Goal: Task Accomplishment & Management: Complete application form

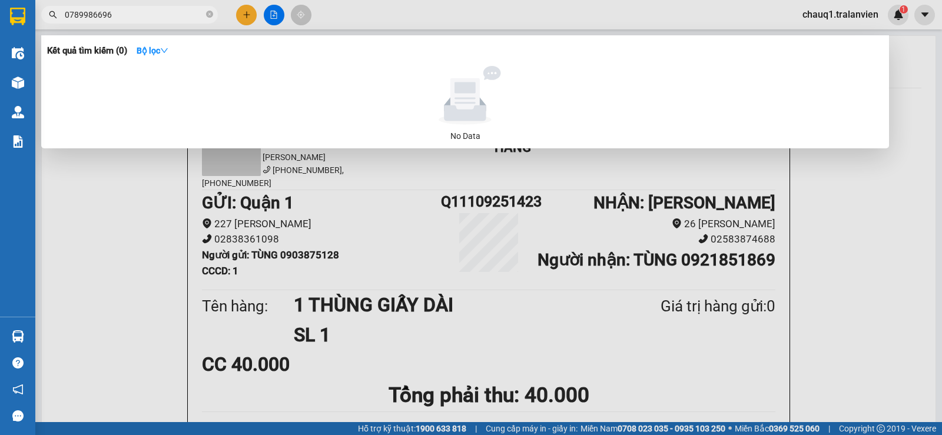
click at [249, 14] on div at bounding box center [471, 217] width 942 height 435
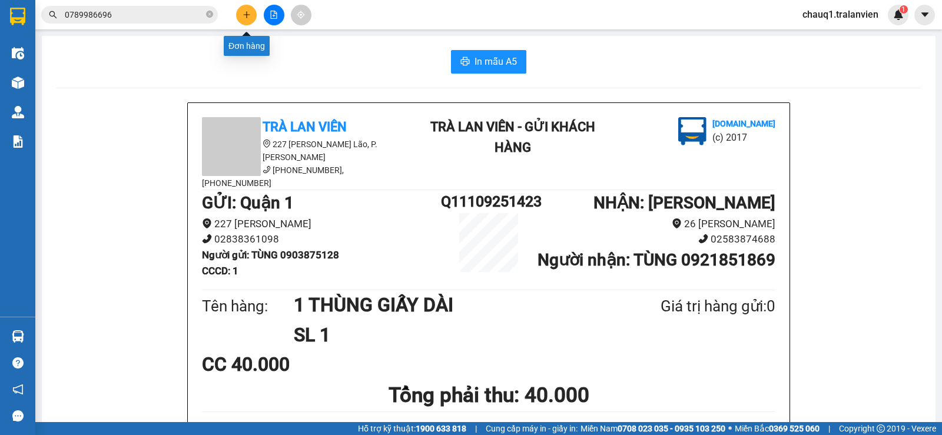
click at [249, 14] on icon "plus" at bounding box center [247, 15] width 8 height 8
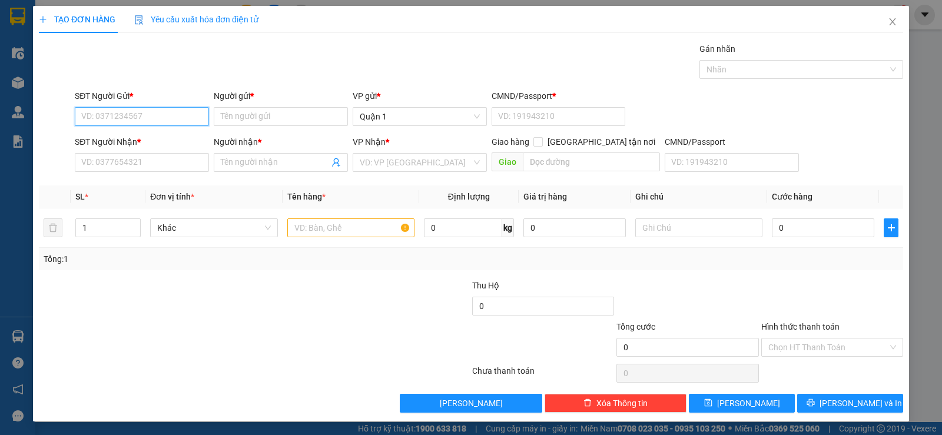
click at [150, 115] on input "SĐT Người Gửi *" at bounding box center [142, 116] width 134 height 19
type input "0775119114"
click at [283, 114] on input "Người gửi *" at bounding box center [281, 116] width 134 height 19
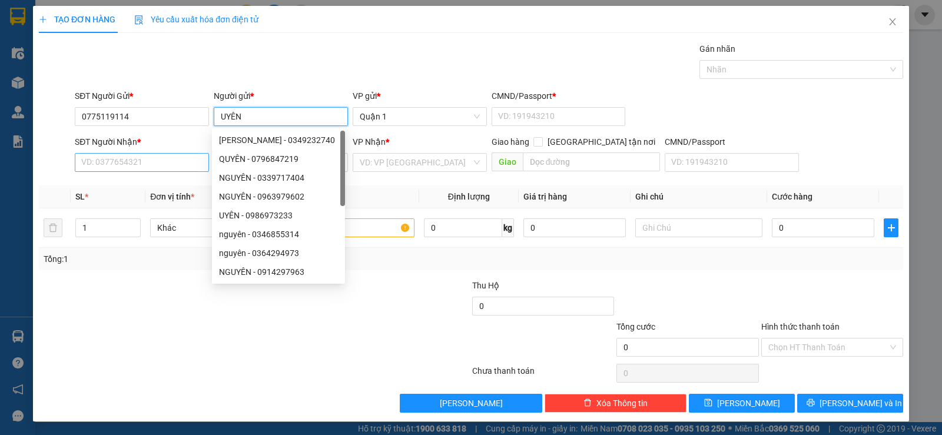
type input "UYÊN"
click at [123, 162] on input "SĐT Người Nhận *" at bounding box center [142, 162] width 134 height 19
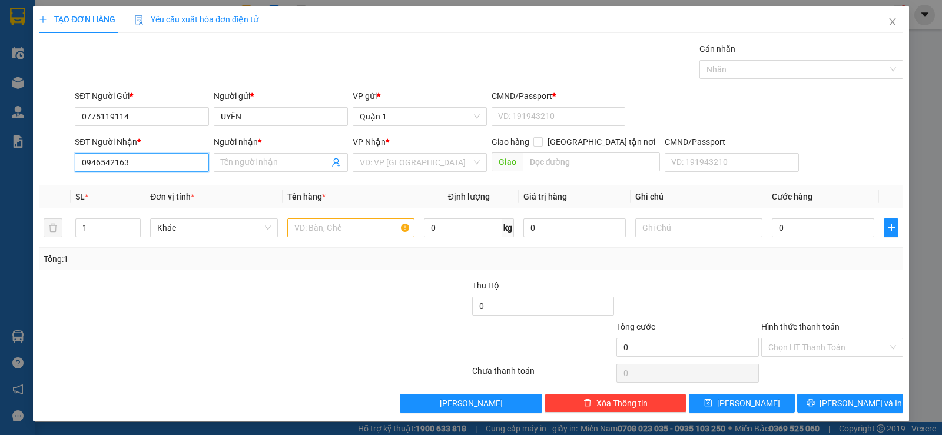
type input "0946542163"
click at [315, 131] on form "SĐT Người Gửi * 0775119114 Người gửi * UYÊN VP gửi * Quận 1 CMND/Passport * VD:…" at bounding box center [471, 133] width 865 height 87
click at [276, 164] on input "Người nhận *" at bounding box center [275, 162] width 108 height 13
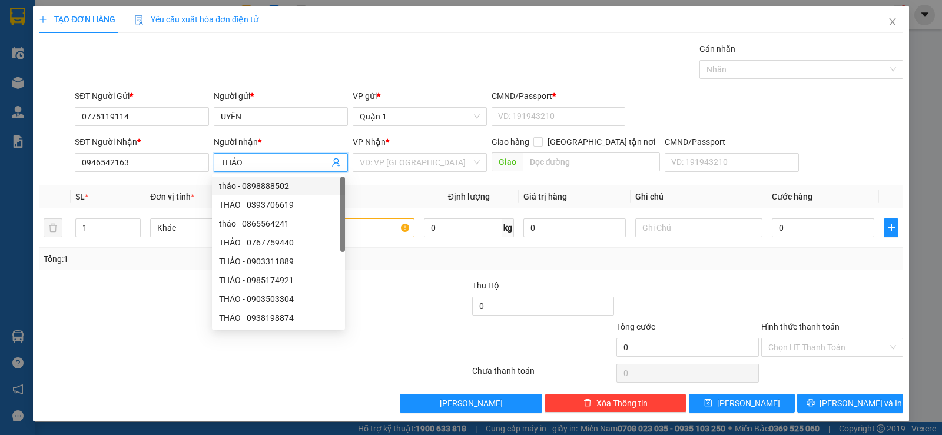
type input "THẢO"
click at [372, 190] on th "Tên hàng *" at bounding box center [351, 197] width 137 height 23
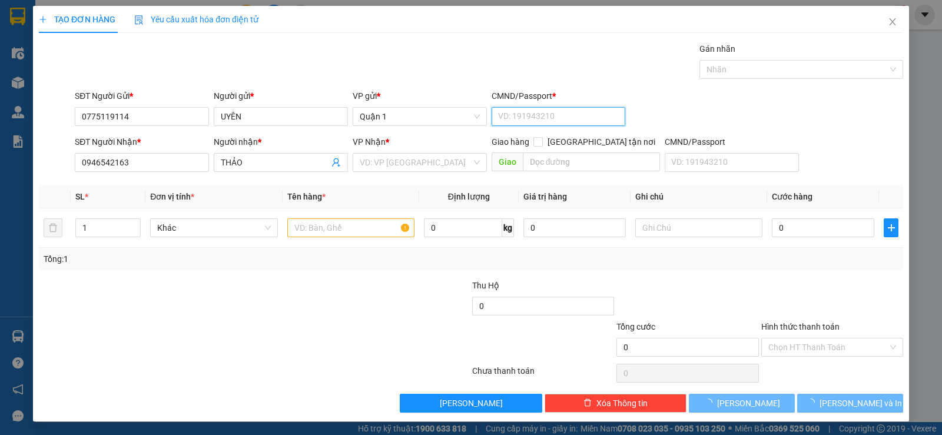
click at [539, 117] on input "CMND/Passport *" at bounding box center [559, 116] width 134 height 19
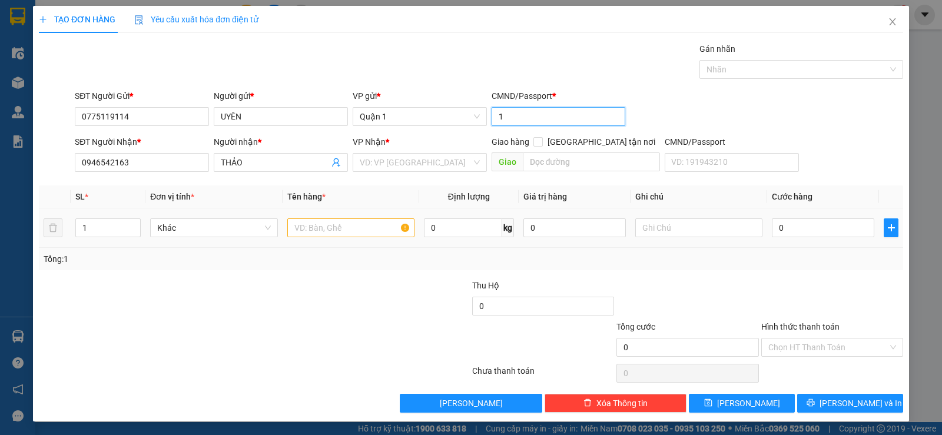
type input "1"
click at [314, 231] on input "text" at bounding box center [350, 228] width 127 height 19
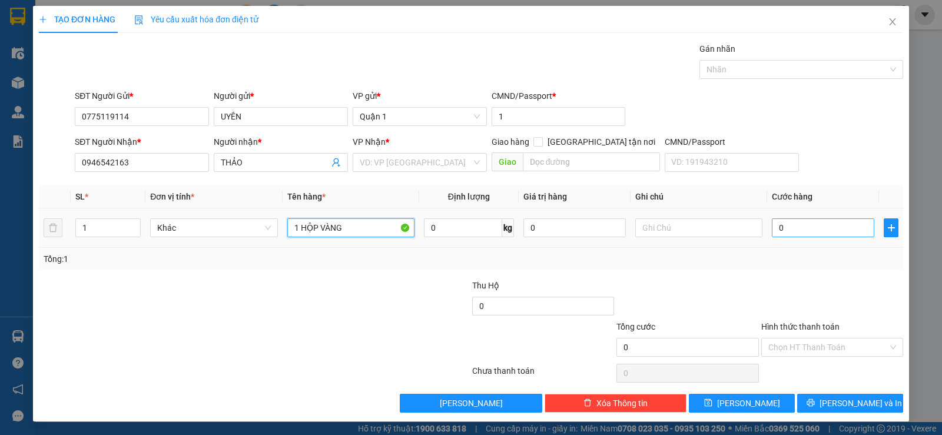
type input "1 HỘP VÀNG"
click at [797, 234] on input "0" at bounding box center [823, 228] width 102 height 19
type input "2"
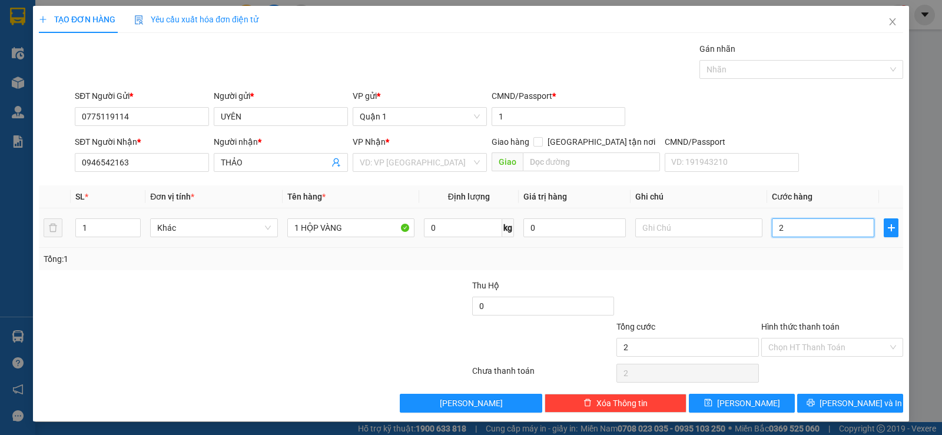
type input "25"
type input "250"
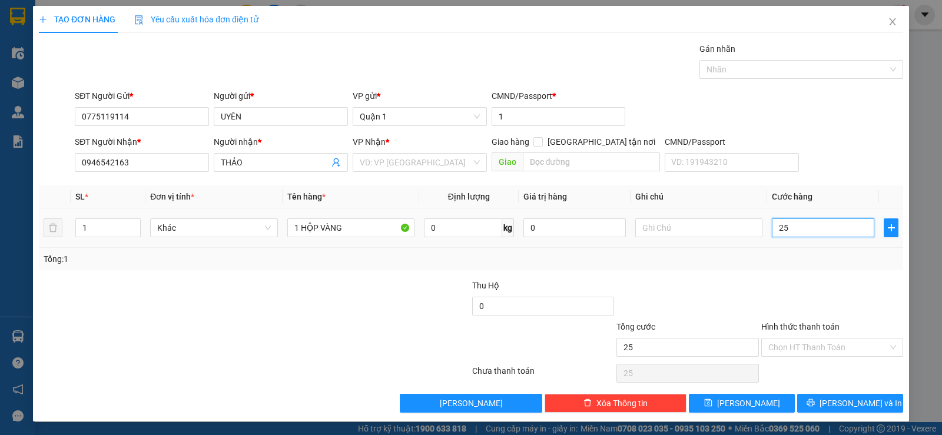
type input "250"
type input "25"
type input "25.000"
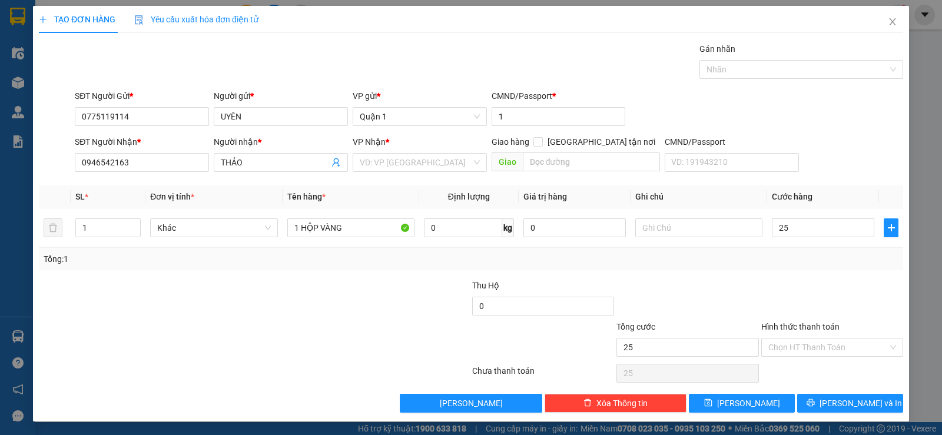
type input "25.000"
click at [835, 264] on div "Tổng: 1" at bounding box center [471, 259] width 855 height 13
click at [815, 406] on icon "printer" at bounding box center [811, 403] width 8 height 8
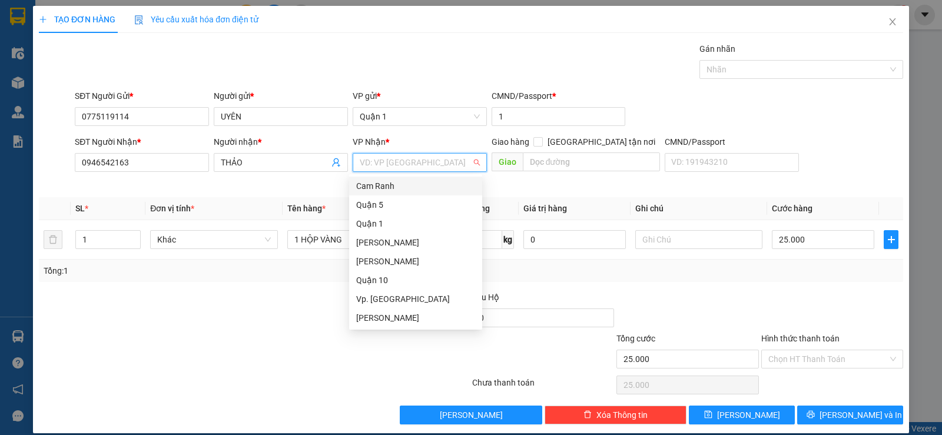
click at [366, 161] on input "search" at bounding box center [416, 163] width 112 height 18
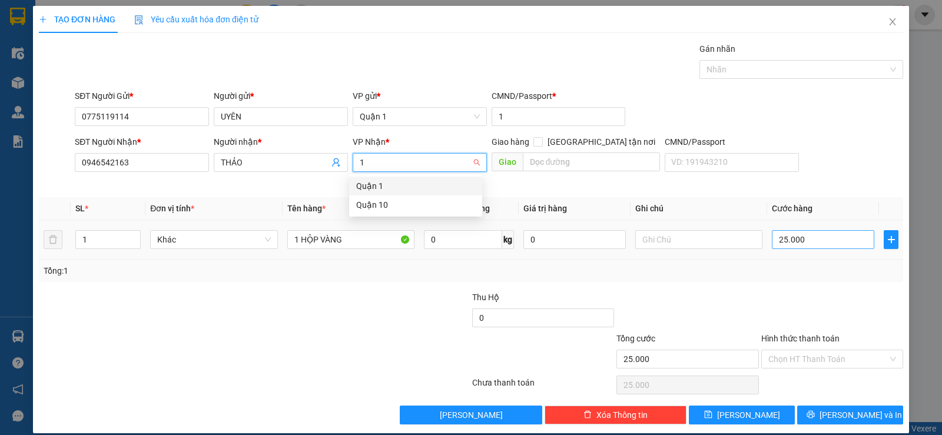
type input "1"
click at [793, 244] on input "25.000" at bounding box center [823, 239] width 102 height 19
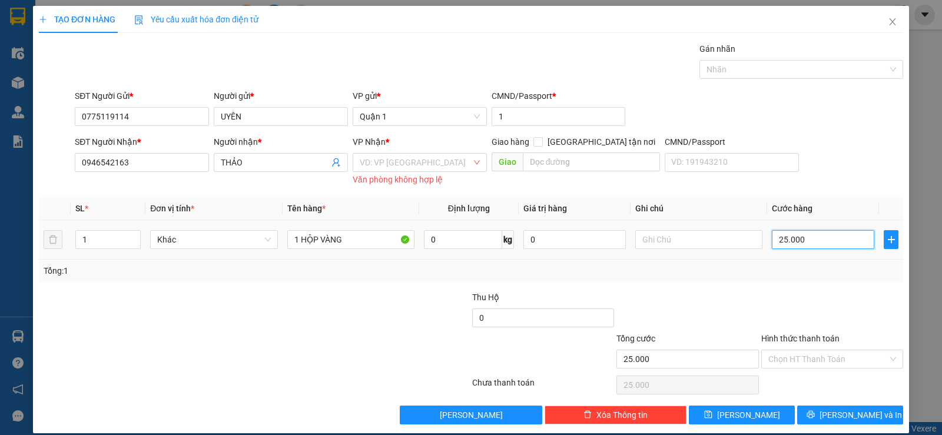
click at [793, 244] on input "25.000" at bounding box center [823, 239] width 102 height 19
type input "3"
type input "30"
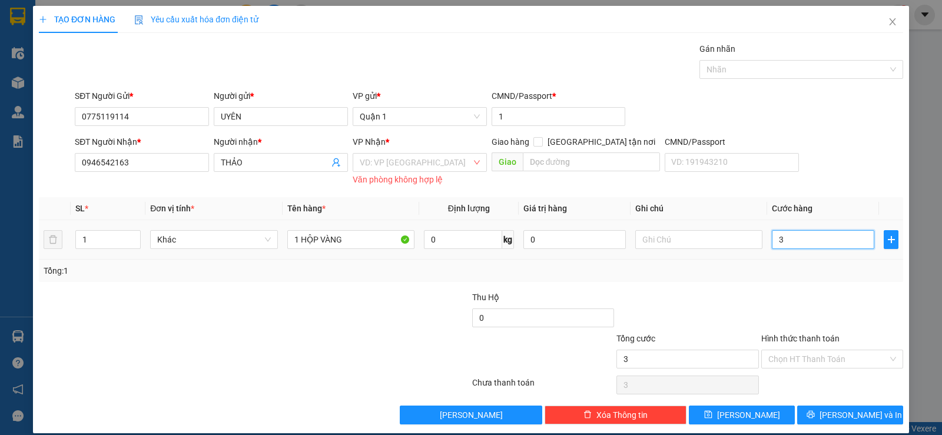
type input "30"
type input "30.000"
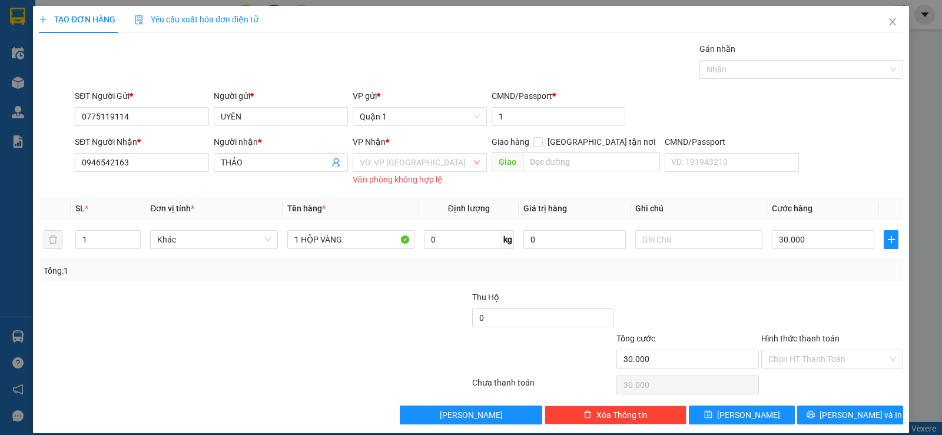
click at [803, 293] on div at bounding box center [832, 311] width 144 height 41
click at [381, 156] on input "search" at bounding box center [416, 163] width 112 height 18
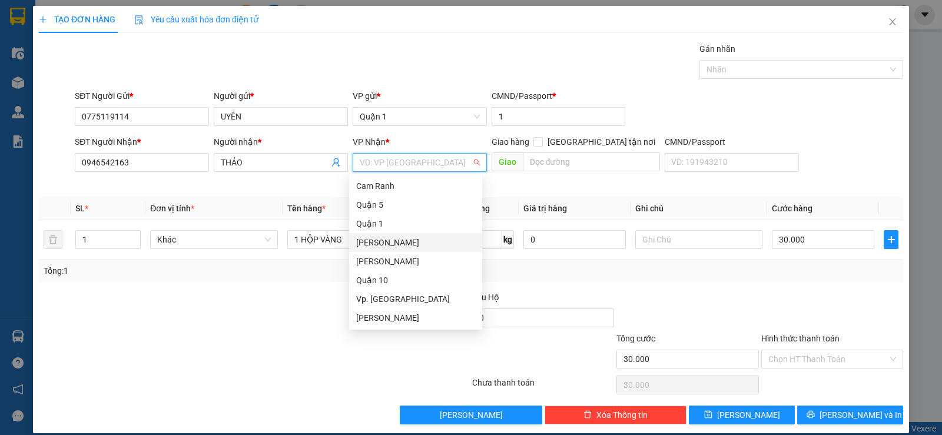
click at [400, 247] on div "[PERSON_NAME]" at bounding box center [415, 242] width 119 height 13
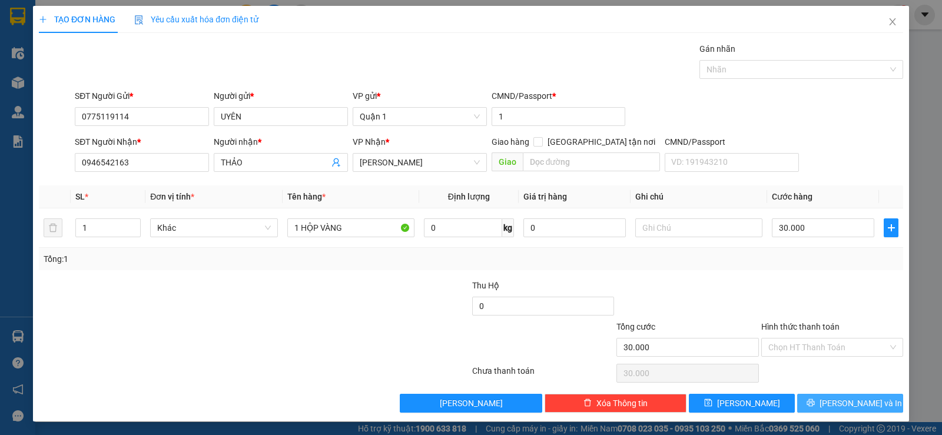
click at [829, 403] on button "Lưu và In" at bounding box center [850, 403] width 106 height 19
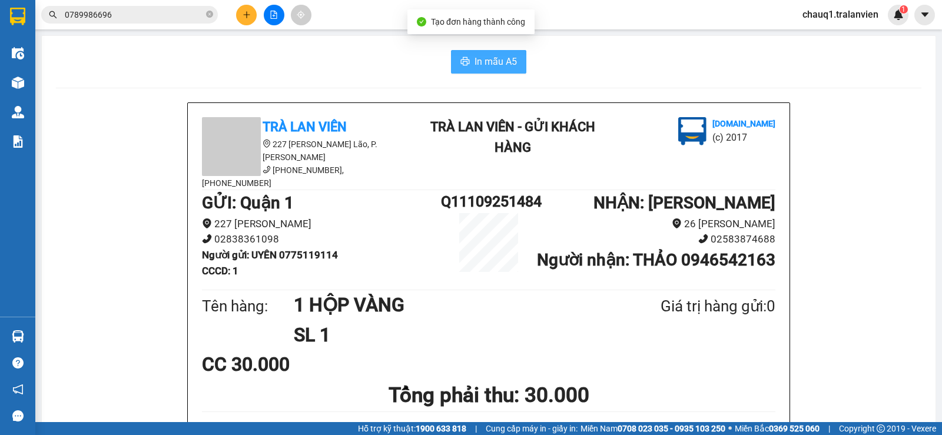
click at [513, 66] on button "In mẫu A5" at bounding box center [488, 62] width 75 height 24
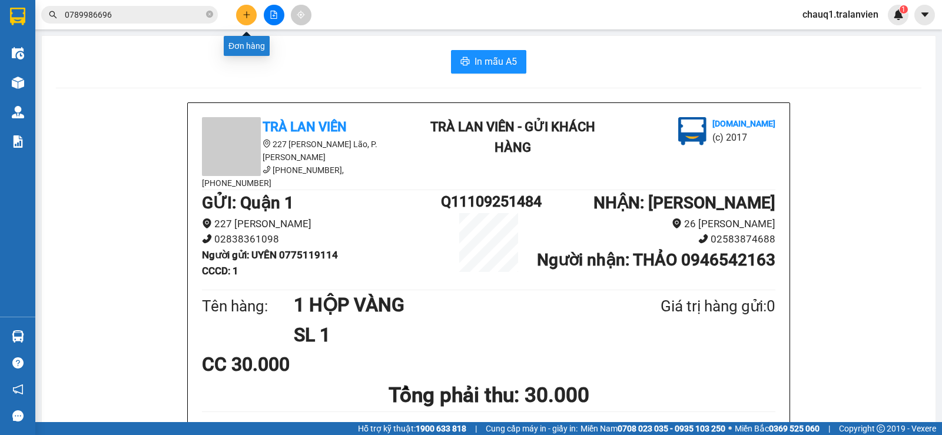
click at [249, 12] on icon "plus" at bounding box center [247, 15] width 8 height 8
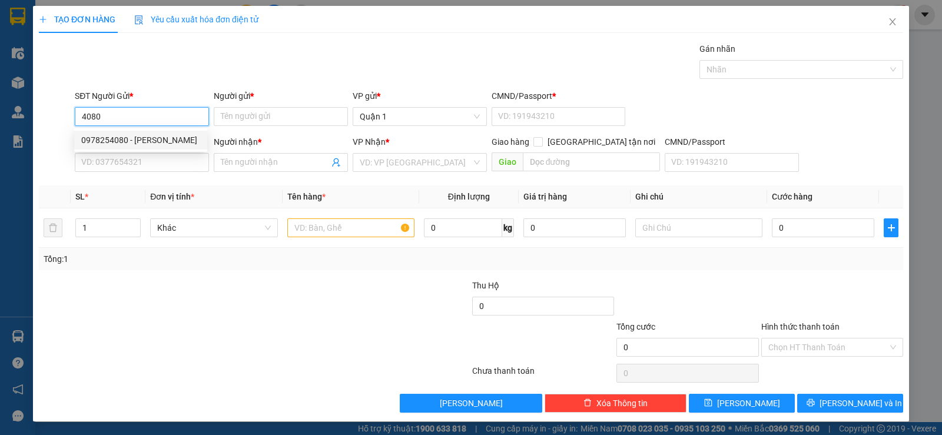
click at [140, 144] on div "0978254080 - TONY" at bounding box center [140, 140] width 119 height 13
type input "0978254080"
type input "[PERSON_NAME]"
type input "1"
type input "0908703223"
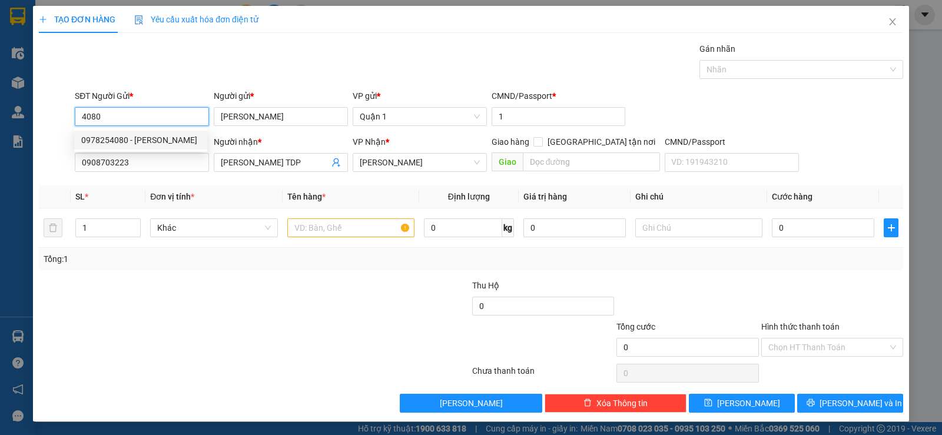
type input "PHẠM QUỲNH TDP"
type input "0978254080"
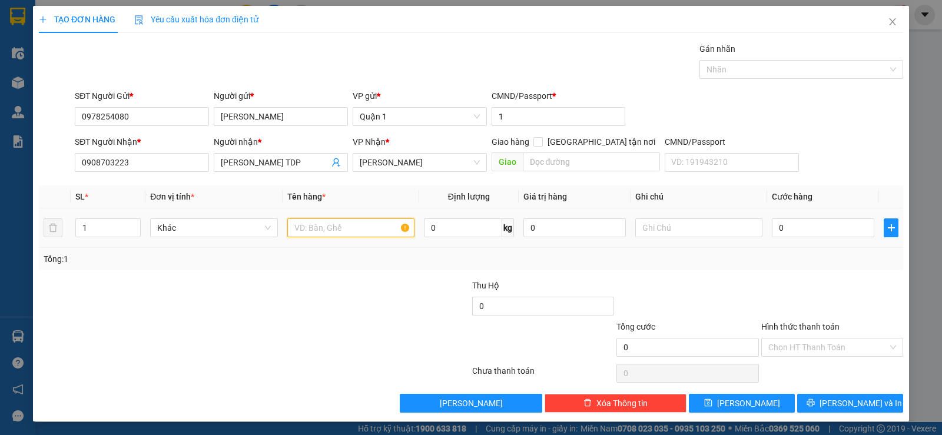
click at [331, 228] on input "text" at bounding box center [350, 228] width 127 height 19
click at [92, 230] on input "1" at bounding box center [108, 228] width 64 height 18
click at [93, 229] on input "1" at bounding box center [108, 228] width 64 height 18
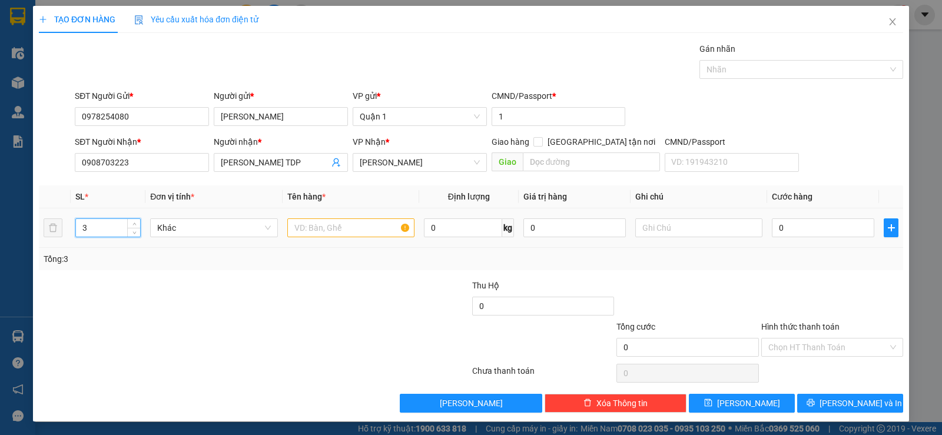
type input "3"
click at [289, 224] on input "text" at bounding box center [350, 228] width 127 height 19
type input "3 KIỆN TC"
click at [816, 237] on div "0" at bounding box center [823, 228] width 102 height 24
click at [813, 230] on input "0" at bounding box center [823, 228] width 102 height 19
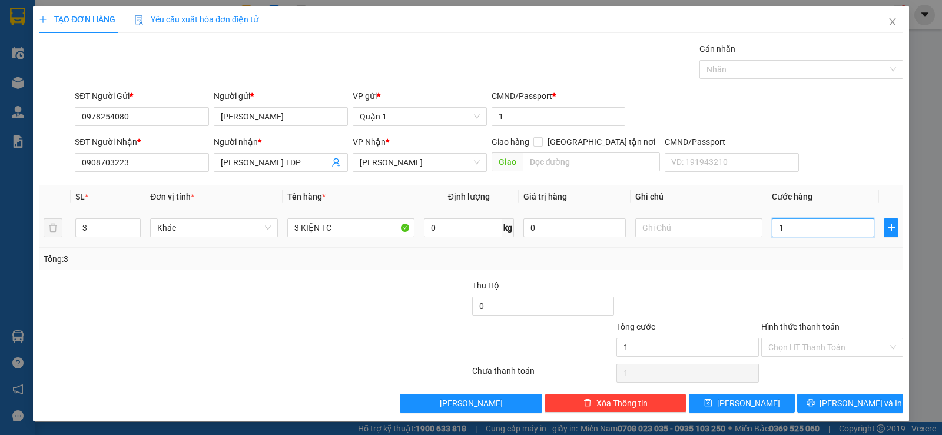
type input "1"
type input "13"
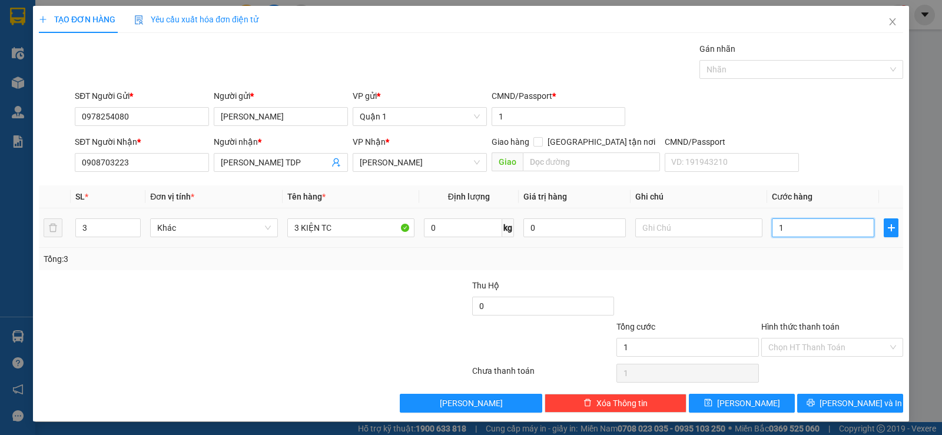
type input "13"
type input "135"
type input "135.000"
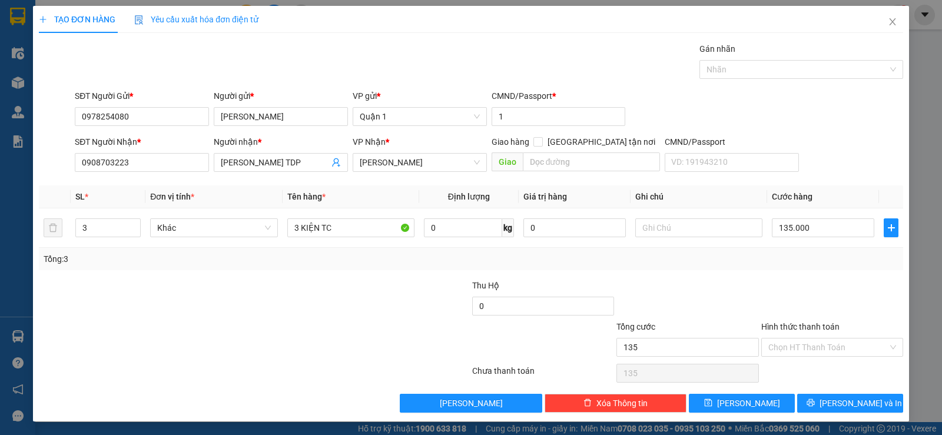
type input "135.000"
click at [761, 257] on div "Tổng: 3" at bounding box center [471, 259] width 855 height 13
click at [805, 228] on input "135.000" at bounding box center [823, 228] width 102 height 19
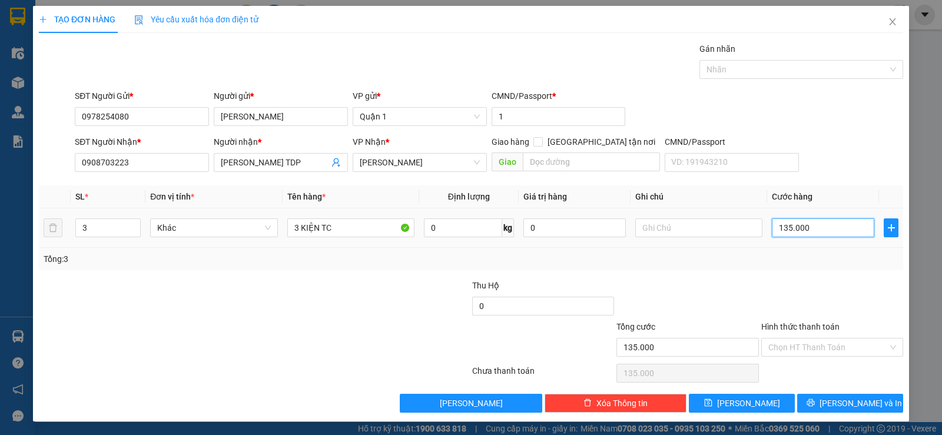
type input "1"
type input "13"
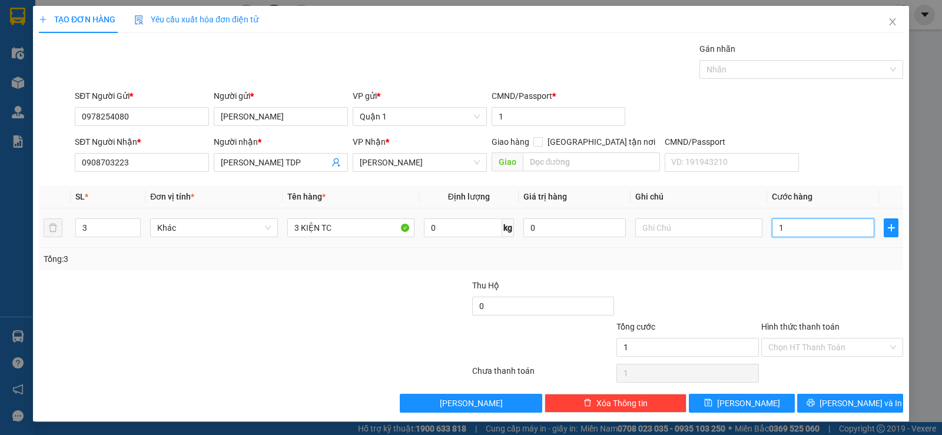
type input "13"
type input "130"
type input "130.000"
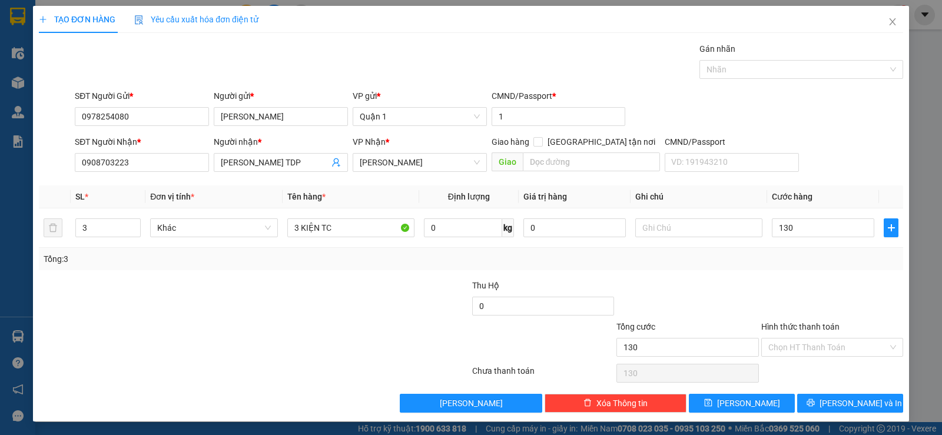
type input "130.000"
click at [810, 267] on div "Tổng: 3" at bounding box center [471, 259] width 865 height 22
click at [840, 400] on span "Lưu và In" at bounding box center [861, 403] width 82 height 13
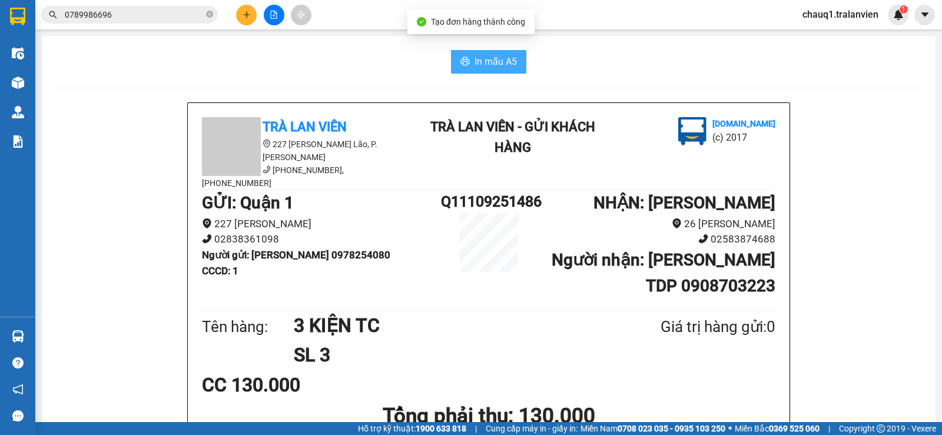
click at [461, 63] on icon "printer" at bounding box center [465, 61] width 9 height 9
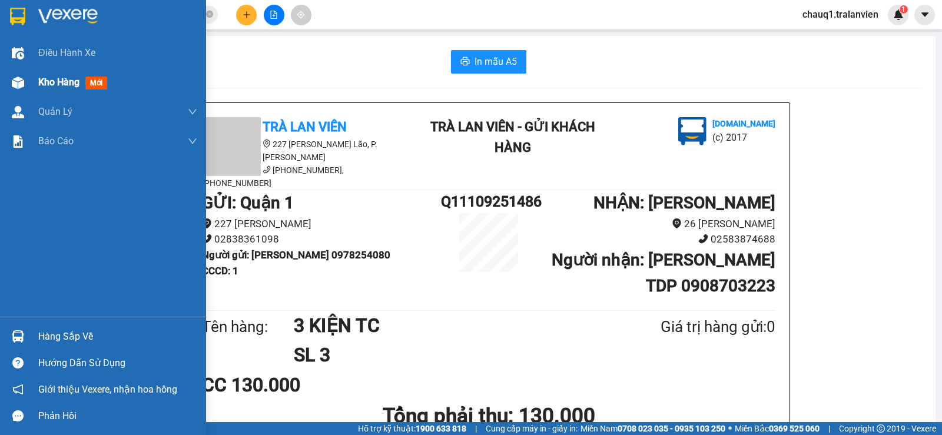
click at [59, 84] on span "Kho hàng" at bounding box center [58, 82] width 41 height 11
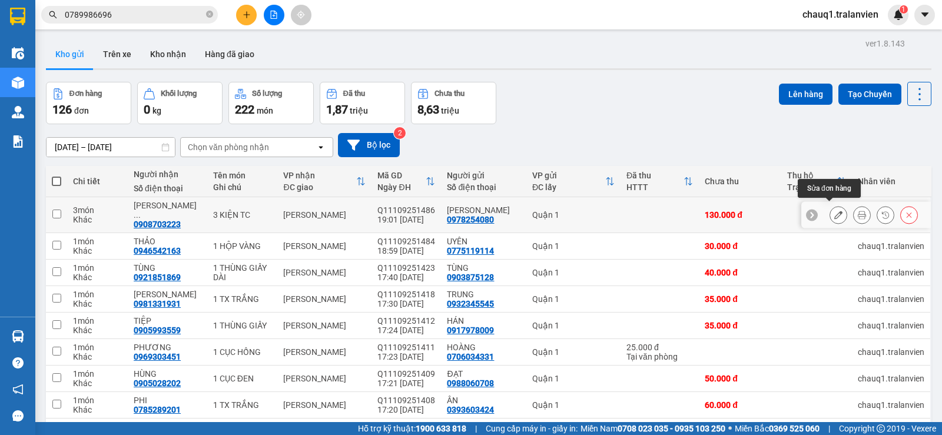
click at [830, 205] on button at bounding box center [838, 215] width 16 height 21
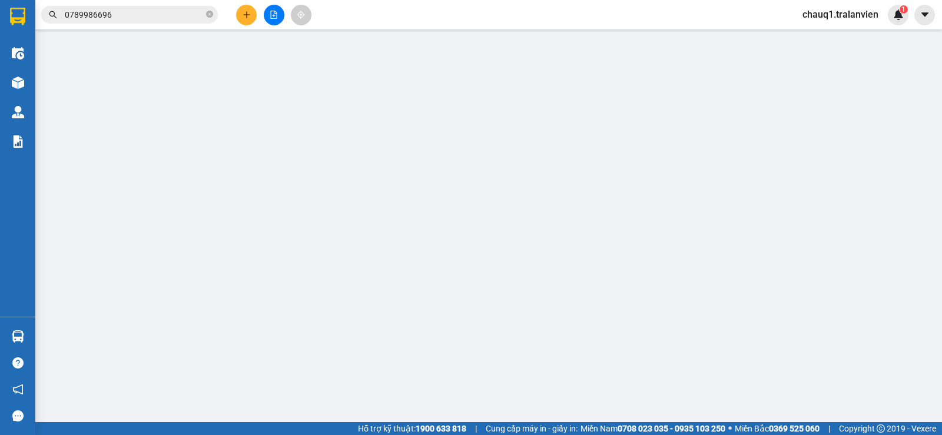
type input "0978254080"
type input "[PERSON_NAME]"
type input "1"
type input "0908703223"
type input "PHẠM QUỲNH TDP"
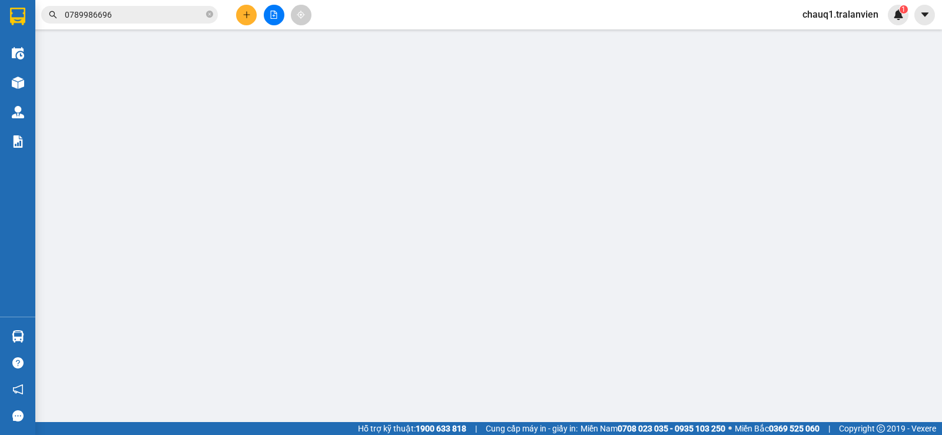
type input "130.000"
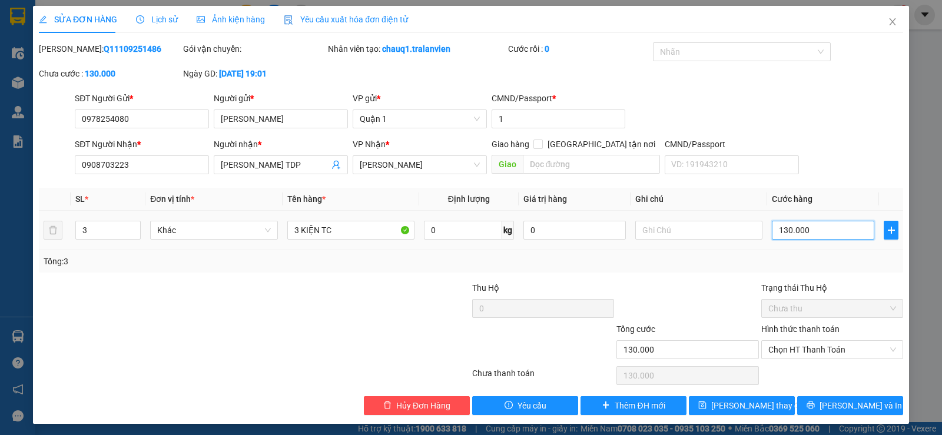
click at [799, 226] on input "130.000" at bounding box center [823, 230] width 102 height 19
type input "1"
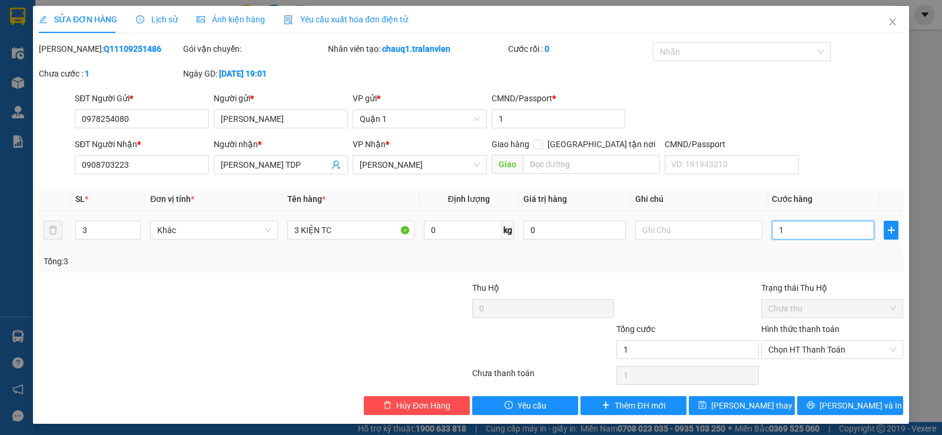
type input "12"
type input "120"
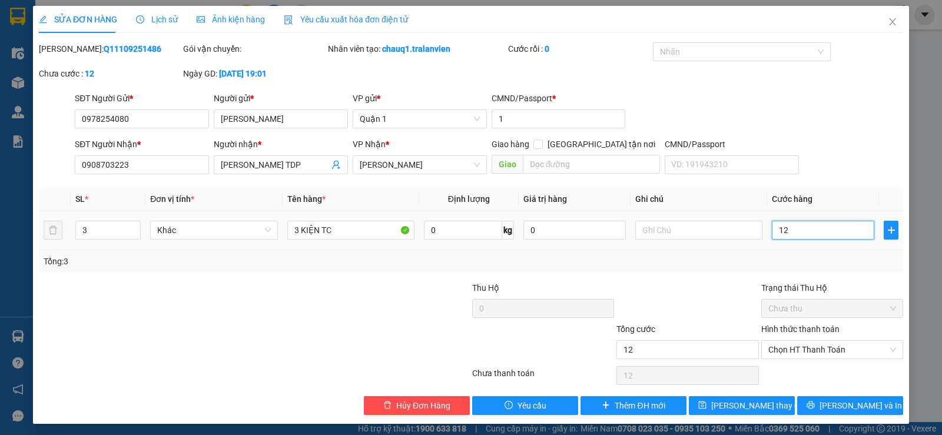
type input "120"
click at [719, 273] on div "Total Paid Fee 0 Total UnPaid Fee 130.000 Cash Collection Total Fee Mã ĐH: Q111…" at bounding box center [471, 228] width 865 height 373
click at [850, 409] on span "Lưu và In" at bounding box center [861, 405] width 82 height 13
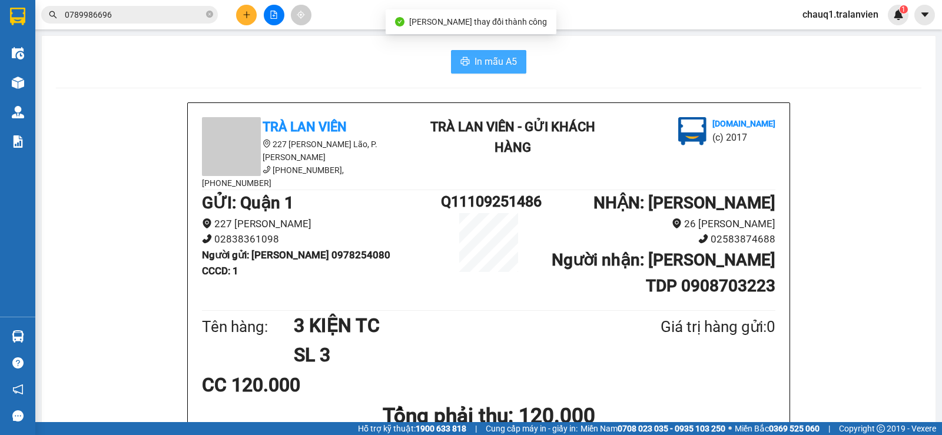
drag, startPoint x: 500, startPoint y: 58, endPoint x: 499, endPoint y: 70, distance: 12.4
click at [500, 59] on span "In mẫu A5" at bounding box center [496, 61] width 42 height 15
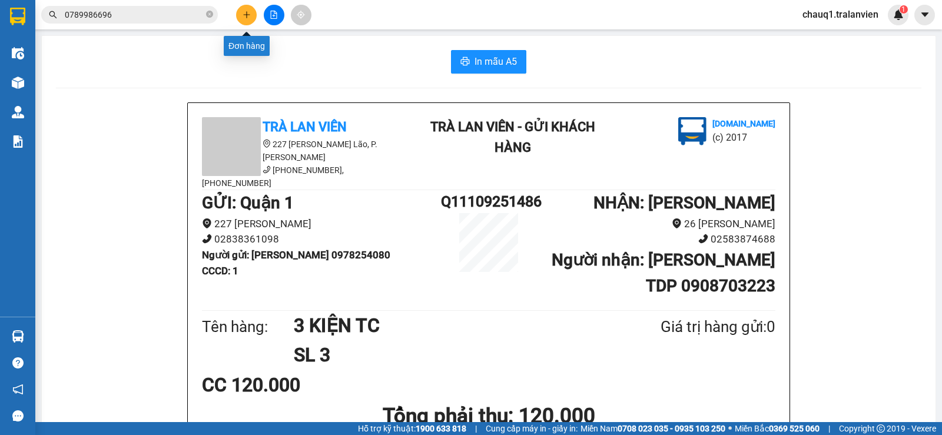
click at [247, 16] on icon "plus" at bounding box center [247, 15] width 8 height 8
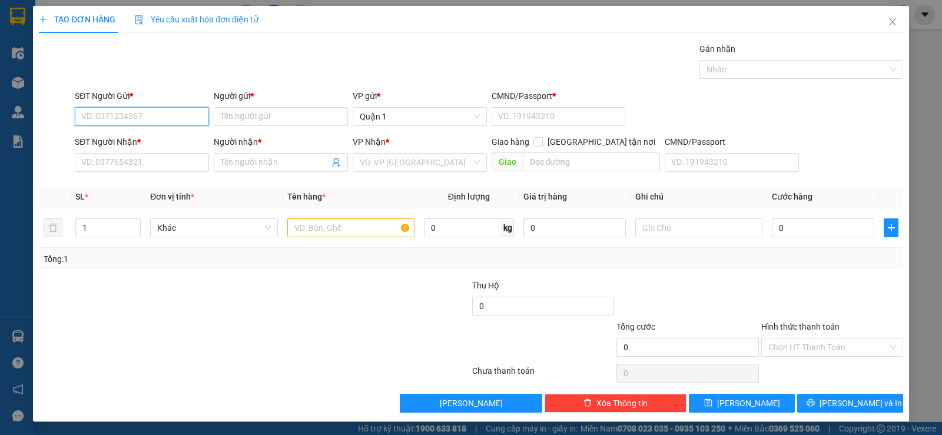
click at [113, 123] on input "SĐT Người Gửi *" at bounding box center [142, 116] width 134 height 19
type input "0934052130"
click at [297, 113] on input "Người gửi *" at bounding box center [281, 116] width 134 height 19
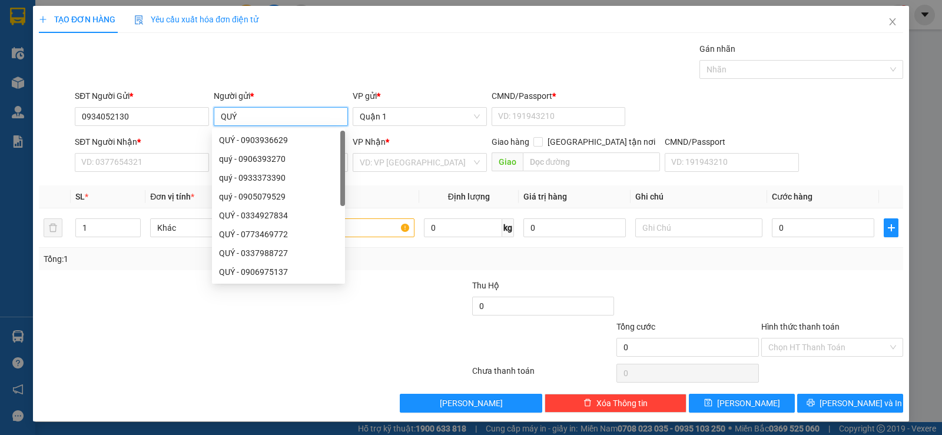
type input "QUÝ"
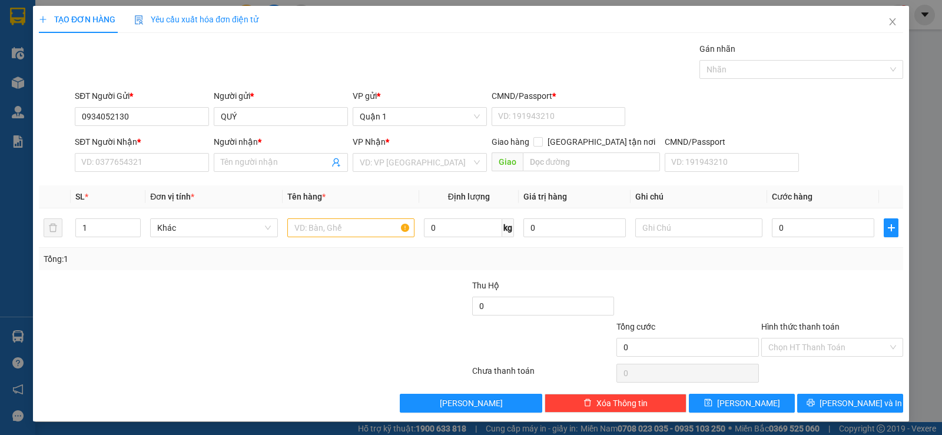
click at [168, 141] on div "SĐT Người Nhận *" at bounding box center [142, 141] width 134 height 13
click at [168, 153] on input "SĐT Người Nhận *" at bounding box center [142, 162] width 134 height 19
click at [158, 164] on input "SĐT Người Nhận *" at bounding box center [142, 162] width 134 height 19
click at [128, 124] on input "0934052130" at bounding box center [142, 116] width 134 height 19
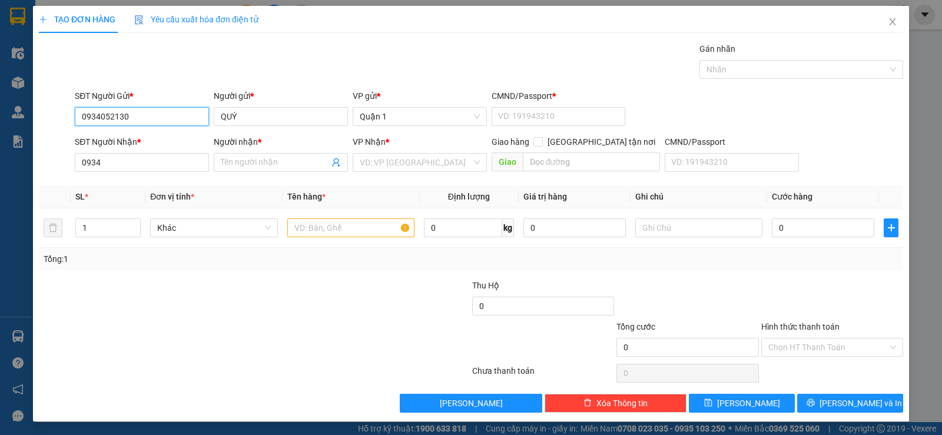
click at [128, 124] on input "0934052130" at bounding box center [142, 116] width 134 height 19
click at [134, 154] on input "0934" at bounding box center [142, 162] width 134 height 19
paste input "052130"
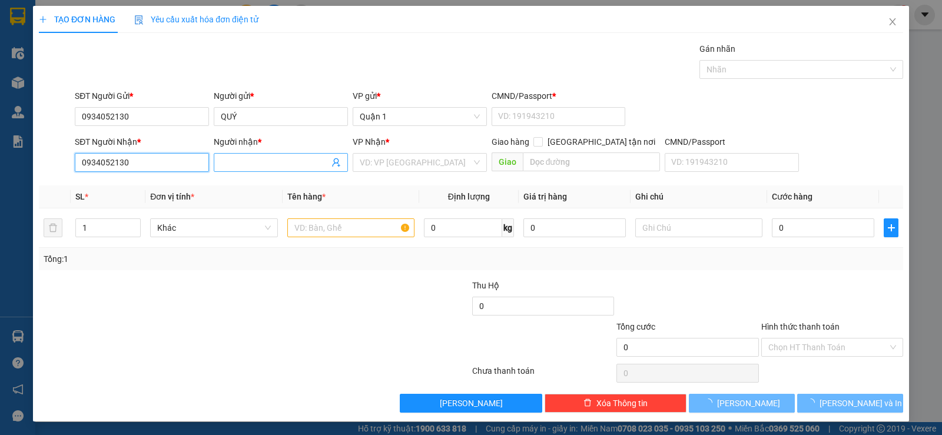
type input "0934052130"
click at [237, 161] on input "Người nhận *" at bounding box center [275, 162] width 108 height 13
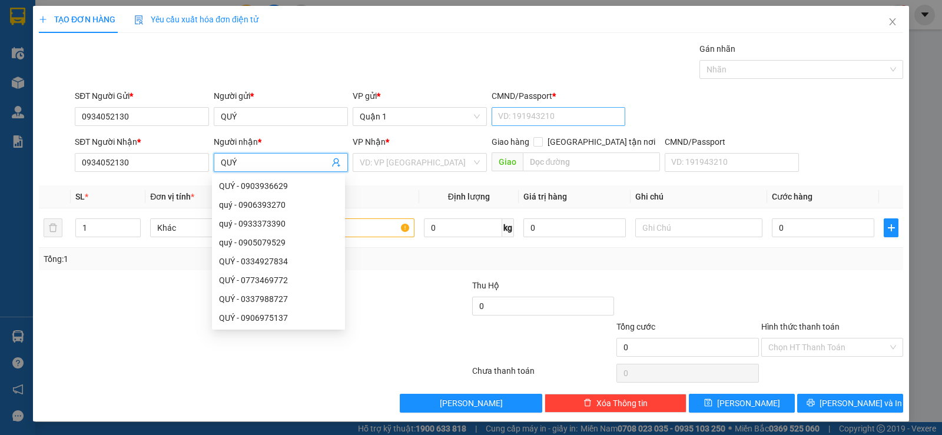
type input "QUÝ"
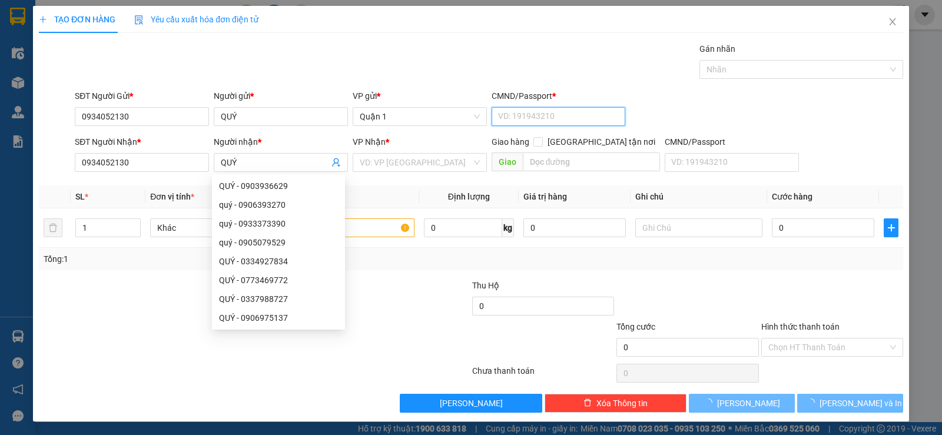
click at [534, 111] on input "CMND/Passport *" at bounding box center [559, 116] width 134 height 19
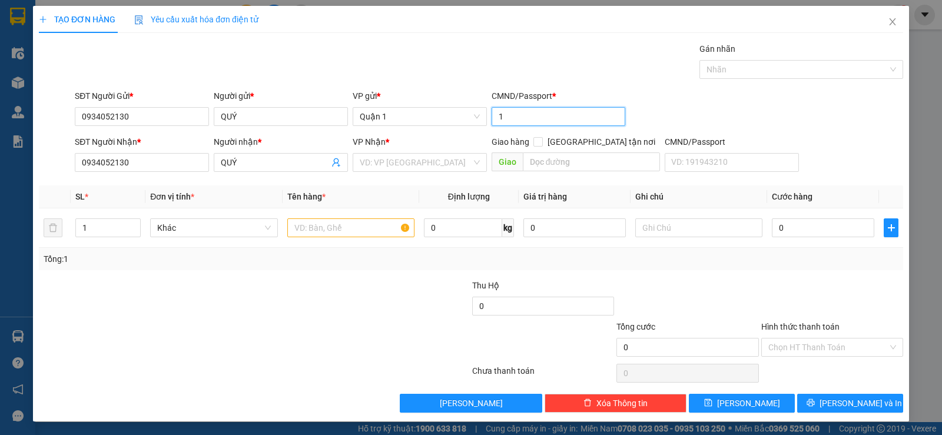
type input "1"
click at [407, 140] on div "VP Nhận *" at bounding box center [420, 141] width 134 height 13
click at [366, 160] on input "search" at bounding box center [416, 163] width 112 height 18
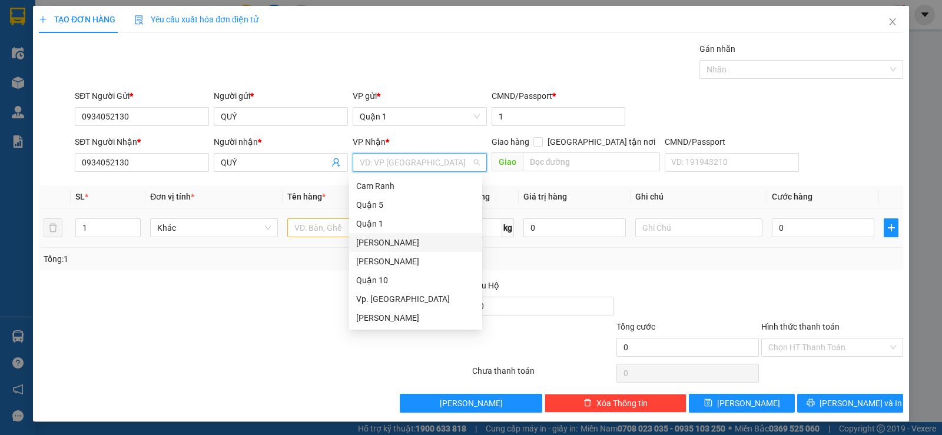
click at [376, 245] on div "[PERSON_NAME]" at bounding box center [415, 242] width 119 height 13
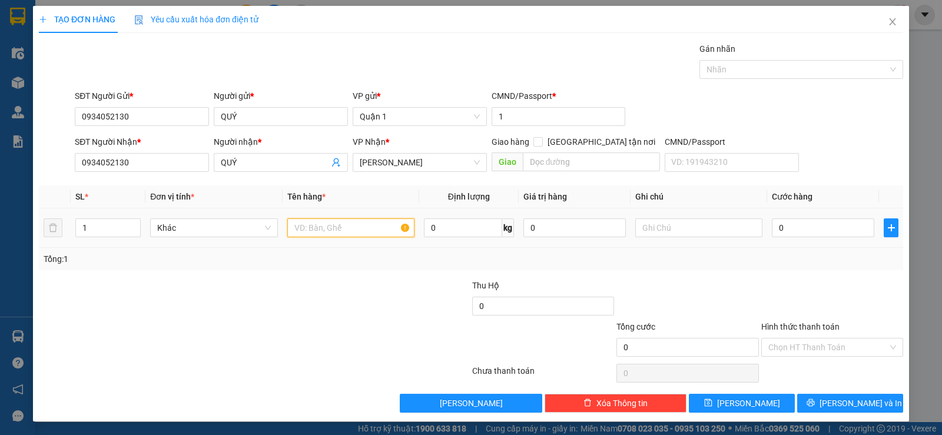
click at [324, 223] on input "text" at bounding box center [350, 228] width 127 height 19
type input "1 CÂY NHÔM DÀI 2M5"
click at [789, 231] on input "0" at bounding box center [823, 228] width 102 height 19
click at [769, 260] on div "Tổng: 1" at bounding box center [471, 259] width 855 height 13
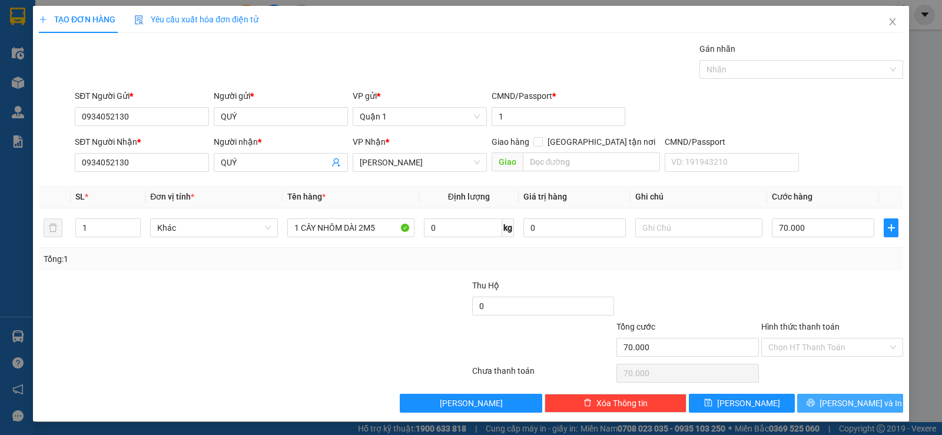
click at [855, 407] on span "Lưu và In" at bounding box center [861, 403] width 82 height 13
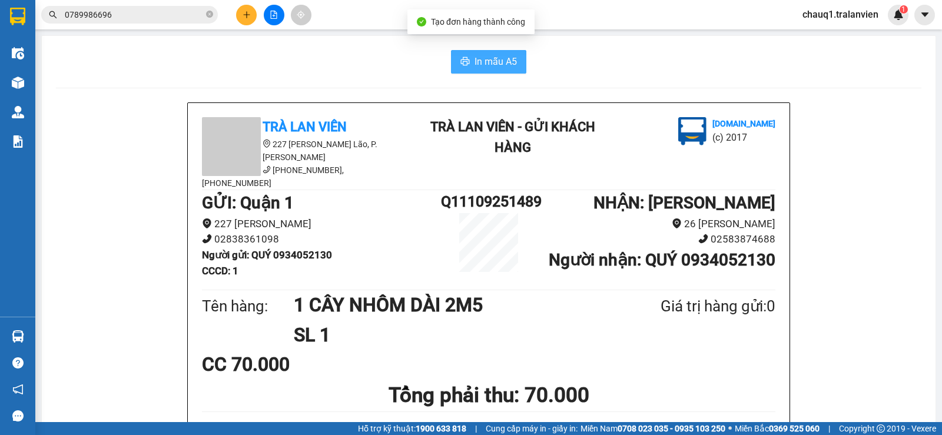
click at [505, 65] on span "In mẫu A5" at bounding box center [496, 61] width 42 height 15
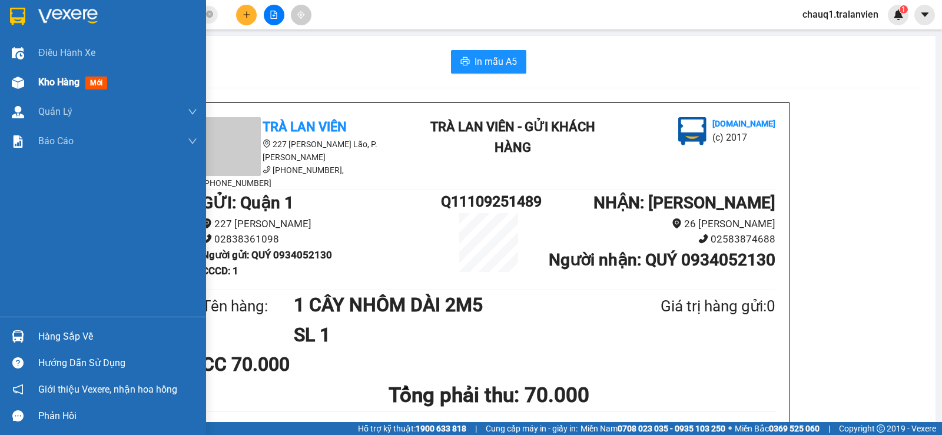
click at [71, 82] on span "Kho hàng" at bounding box center [58, 82] width 41 height 11
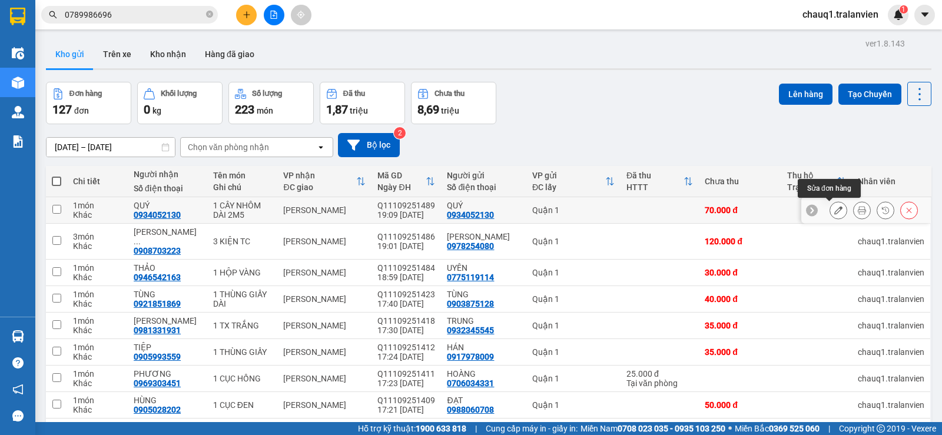
click at [830, 215] on button at bounding box center [838, 210] width 16 height 21
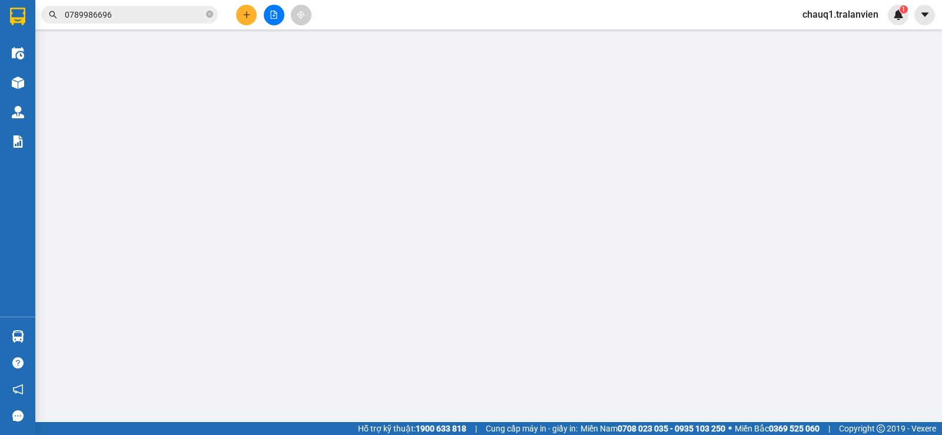
type input "0934052130"
type input "QUÝ"
type input "1"
type input "0934052130"
type input "QUÝ"
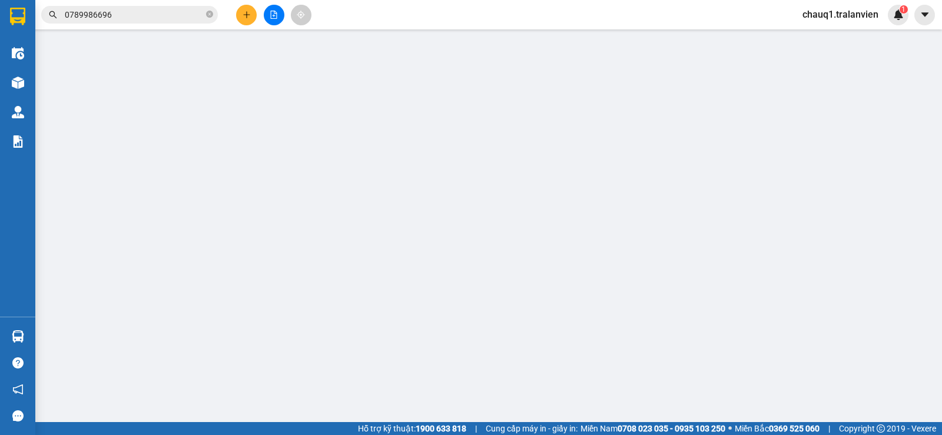
type input "70.000"
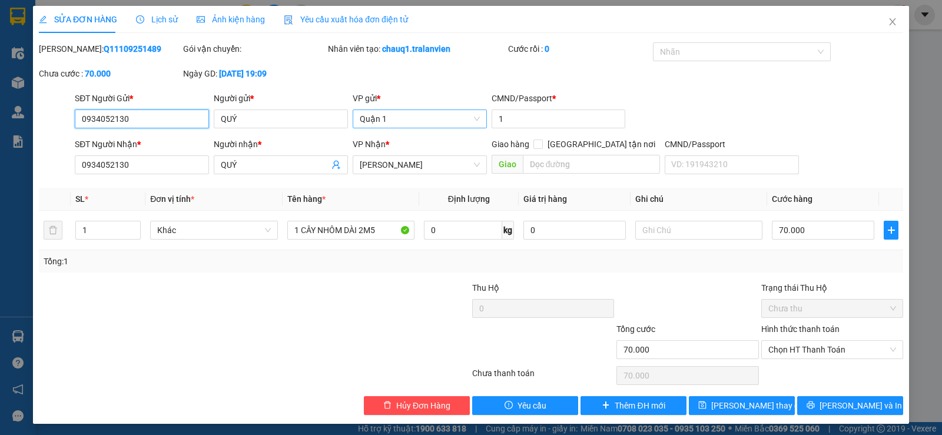
click at [396, 123] on span "Quận 1" at bounding box center [420, 119] width 120 height 18
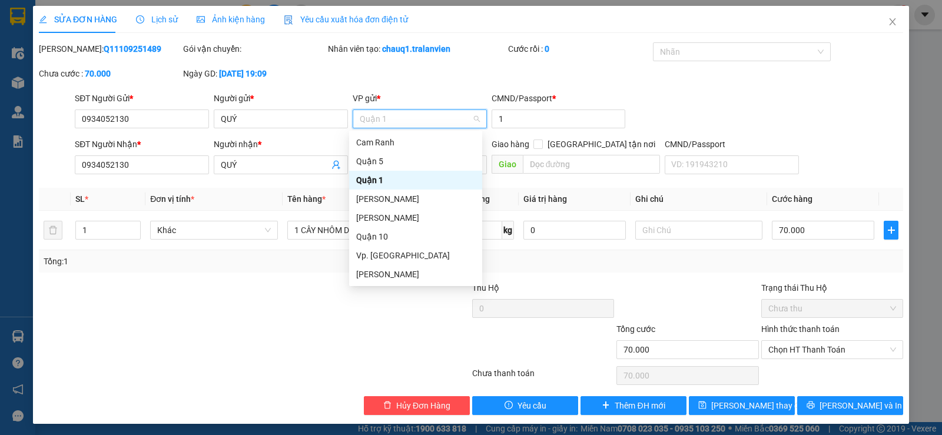
click at [396, 123] on span "Quận 1" at bounding box center [420, 119] width 120 height 18
click at [388, 213] on div "Phan Rang" at bounding box center [415, 217] width 119 height 13
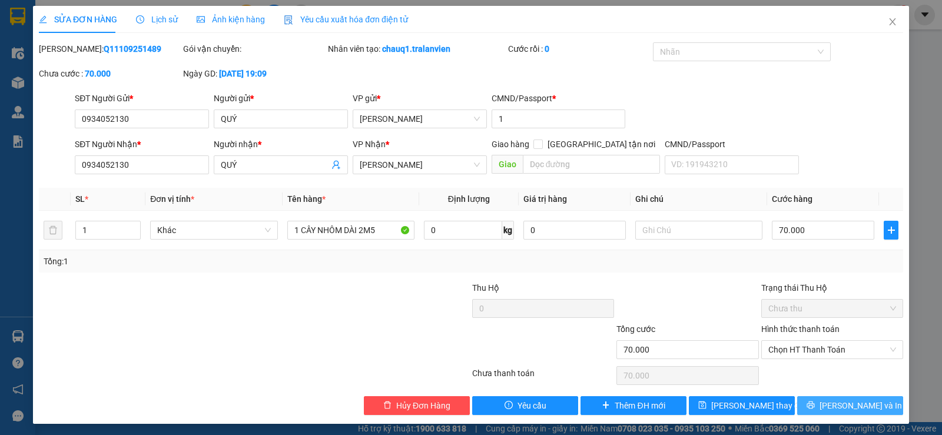
drag, startPoint x: 829, startPoint y: 401, endPoint x: 819, endPoint y: 394, distance: 11.9
click at [829, 400] on button "Lưu và In" at bounding box center [850, 405] width 106 height 19
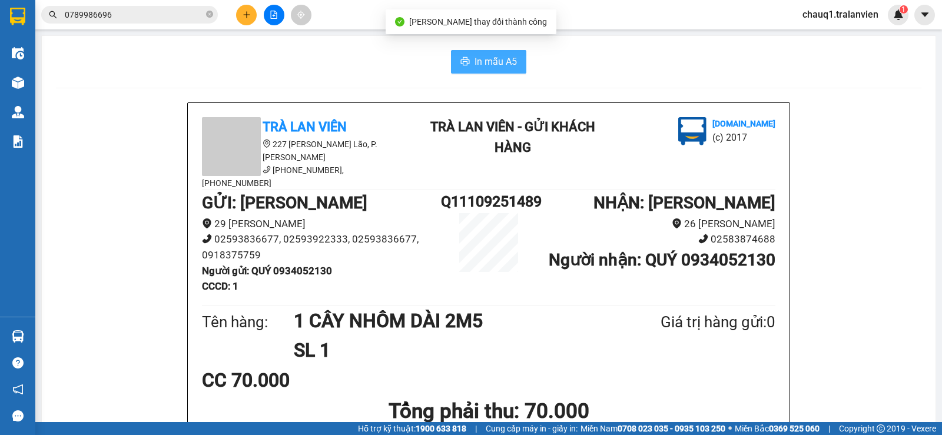
click at [471, 54] on button "In mẫu A5" at bounding box center [488, 62] width 75 height 24
click at [375, 68] on div "In mẫu A5" at bounding box center [489, 62] width 866 height 24
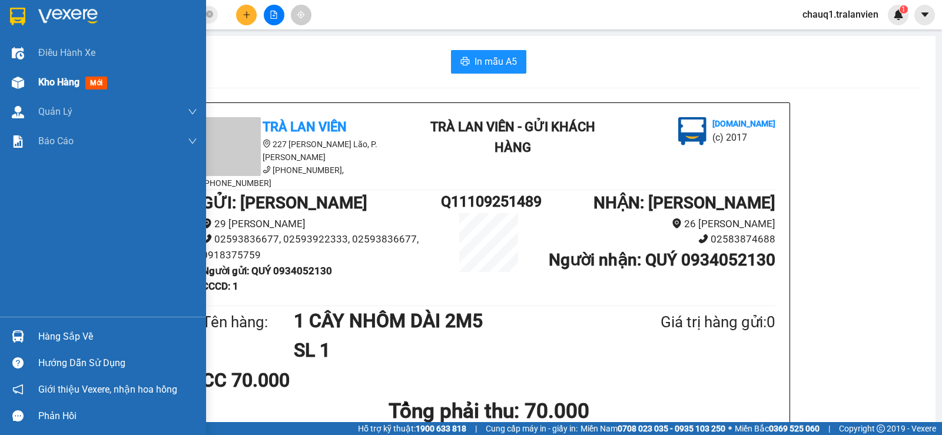
click at [62, 74] on div "Kho hàng mới" at bounding box center [117, 82] width 159 height 29
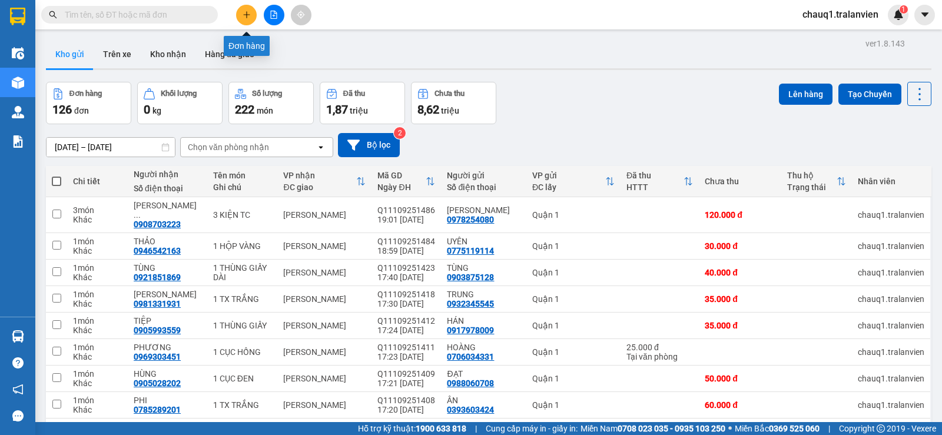
click at [244, 21] on button at bounding box center [246, 15] width 21 height 21
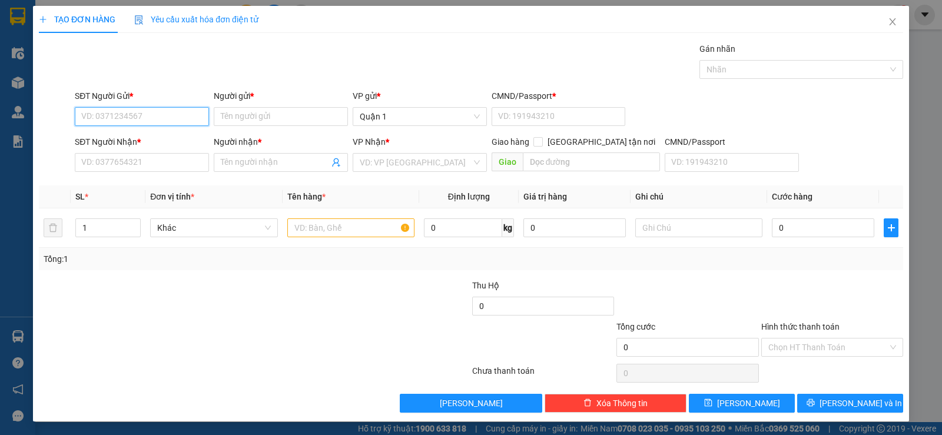
click at [121, 124] on input "SĐT Người Gửi *" at bounding box center [142, 116] width 134 height 19
type input "0934052130"
click at [245, 104] on div "Người gửi *" at bounding box center [281, 99] width 134 height 18
click at [251, 114] on input "Người gửi *" at bounding box center [281, 116] width 134 height 19
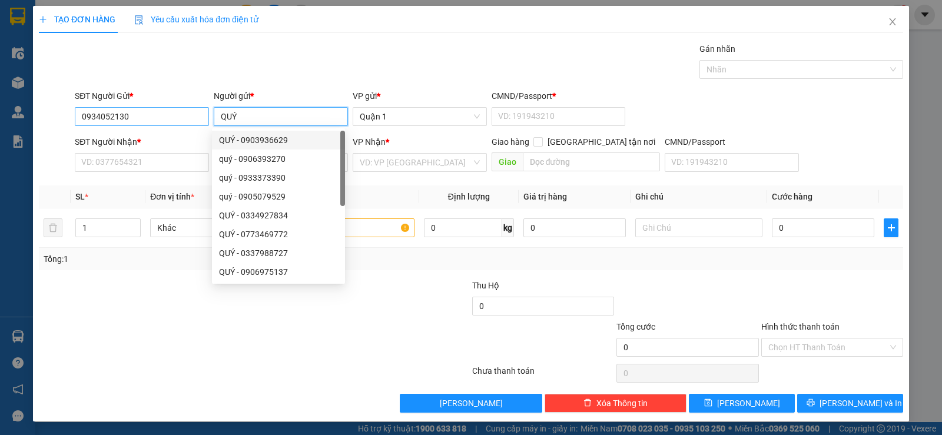
type input "QUÝ"
click at [125, 120] on input "0934052130" at bounding box center [142, 116] width 134 height 19
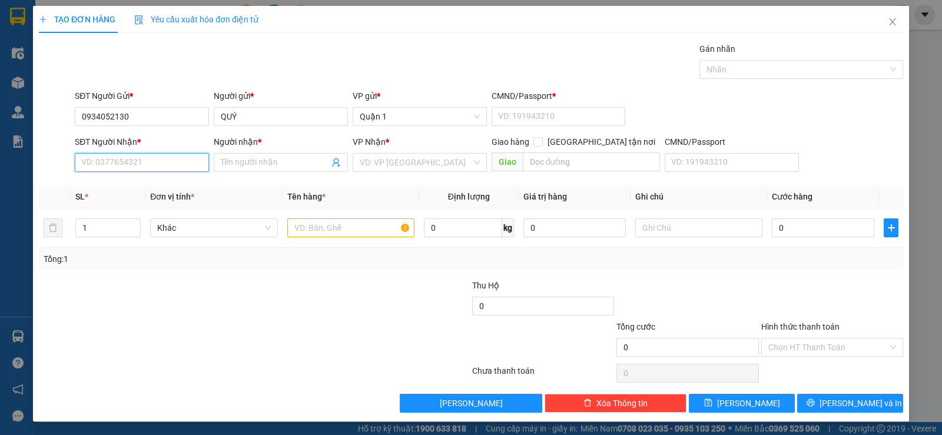
click at [105, 160] on input "SĐT Người Nhận *" at bounding box center [142, 162] width 134 height 19
paste input "0934052130"
type input "0934052130"
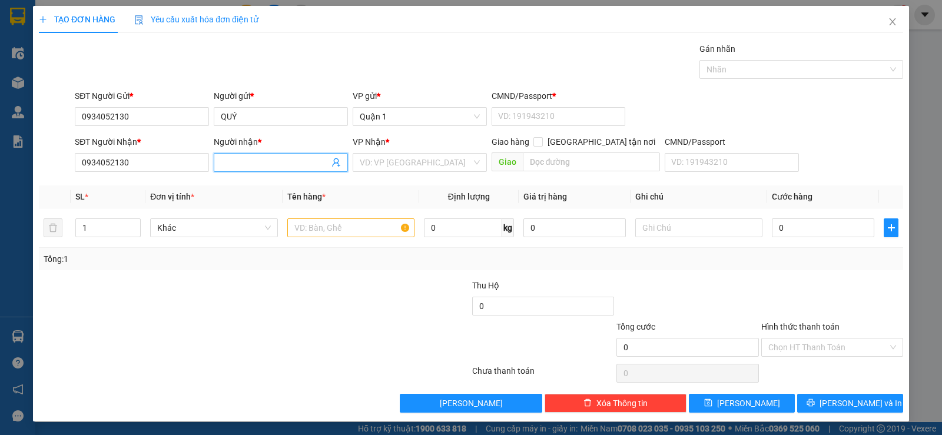
click at [265, 162] on input "Người nhận *" at bounding box center [275, 162] width 108 height 13
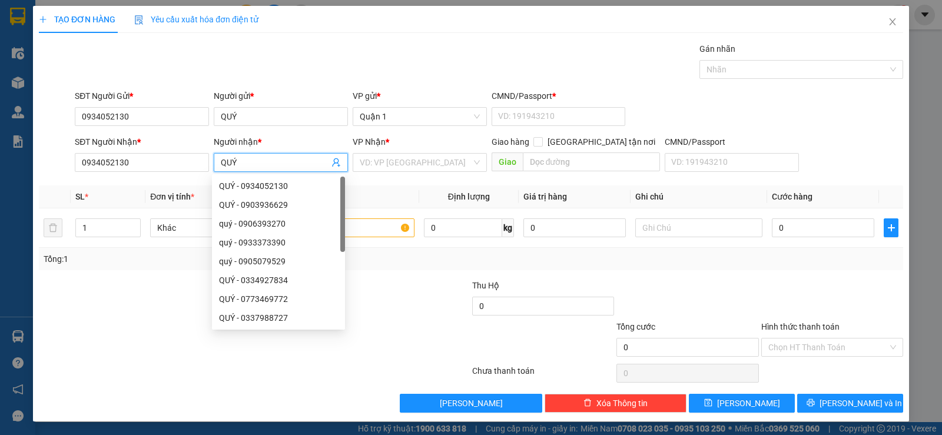
type input "QUÝ"
click at [413, 61] on div "Gán nhãn Nhãn" at bounding box center [488, 62] width 833 height 41
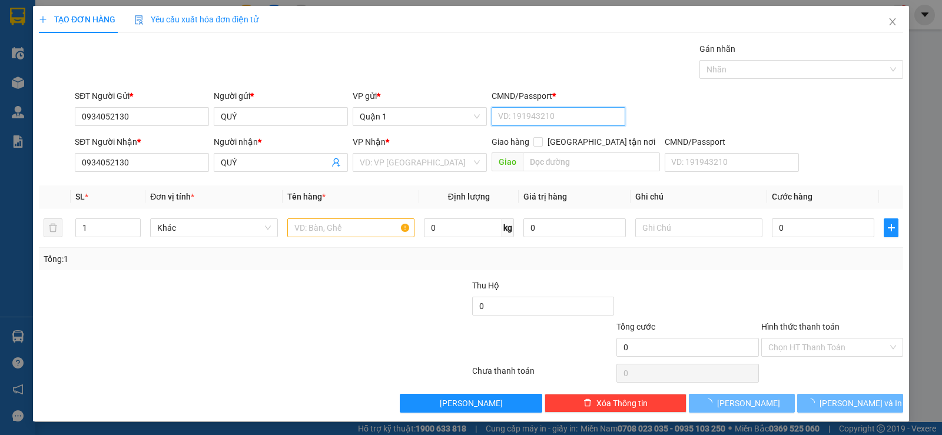
click at [573, 115] on input "CMND/Passport *" at bounding box center [559, 116] width 134 height 19
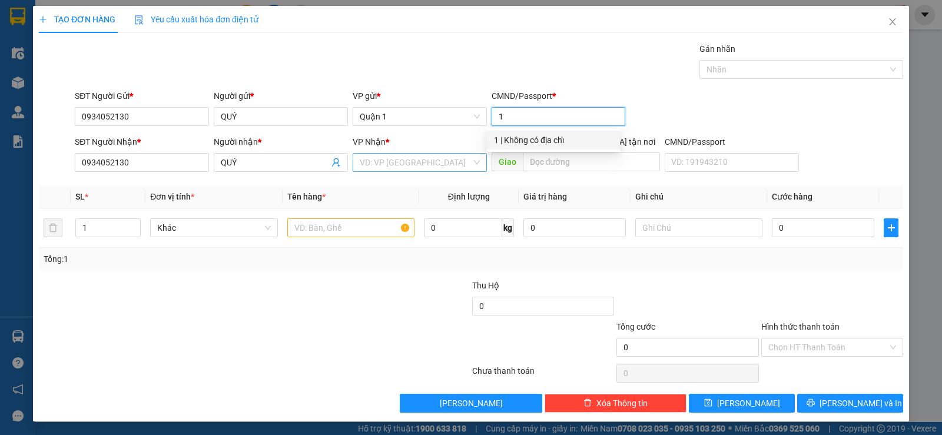
type input "1"
click at [384, 168] on input "search" at bounding box center [416, 163] width 112 height 18
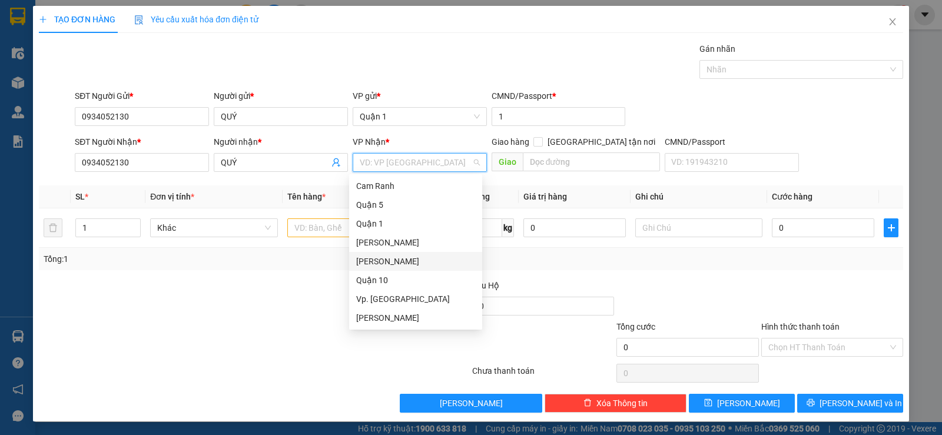
click at [384, 265] on div "Phan Rang" at bounding box center [415, 261] width 119 height 13
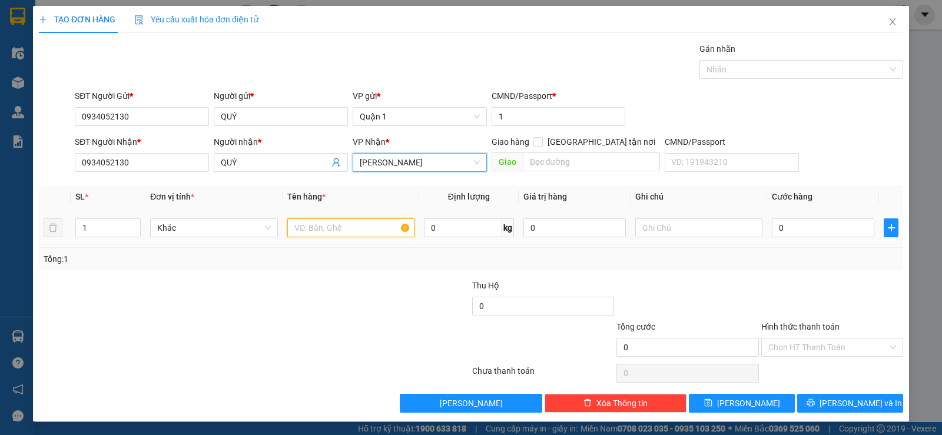
click at [319, 229] on input "text" at bounding box center [350, 228] width 127 height 19
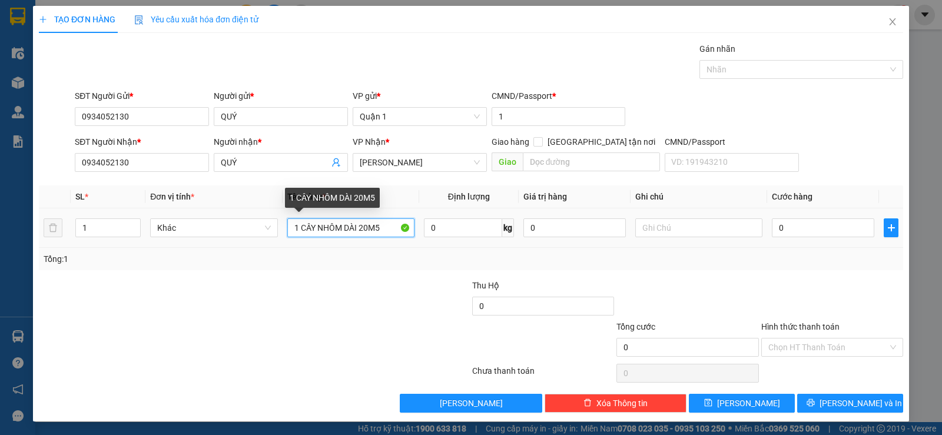
click at [365, 231] on input "1 CÂY NHÔM DÀI 20M5" at bounding box center [350, 228] width 127 height 19
type input "1 CÂY NHÔM DÀI 2M5"
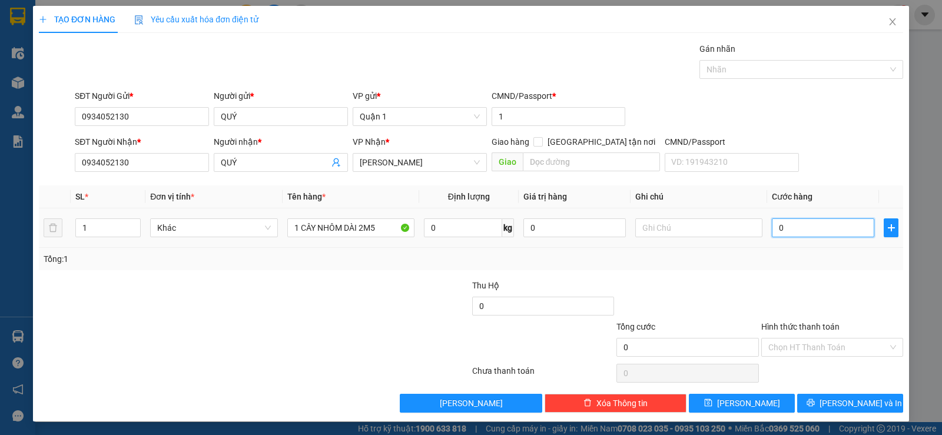
click at [838, 230] on input "0" at bounding box center [823, 228] width 102 height 19
type input "7"
type input "70"
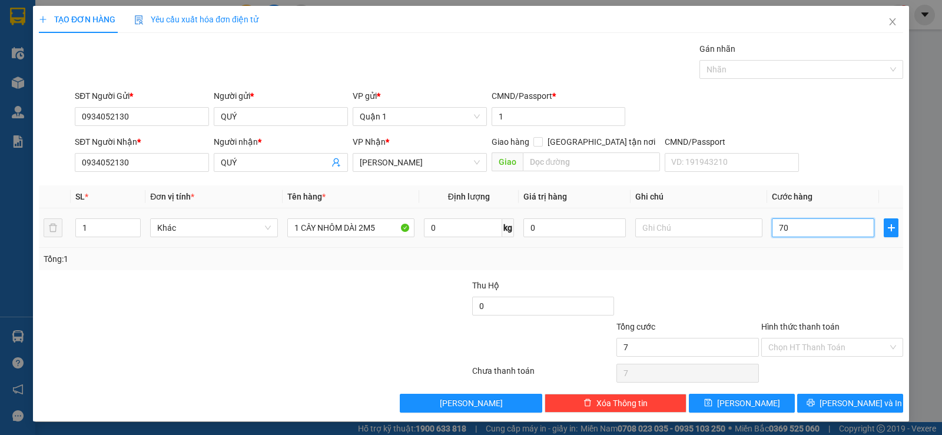
type input "70"
type input "70.000"
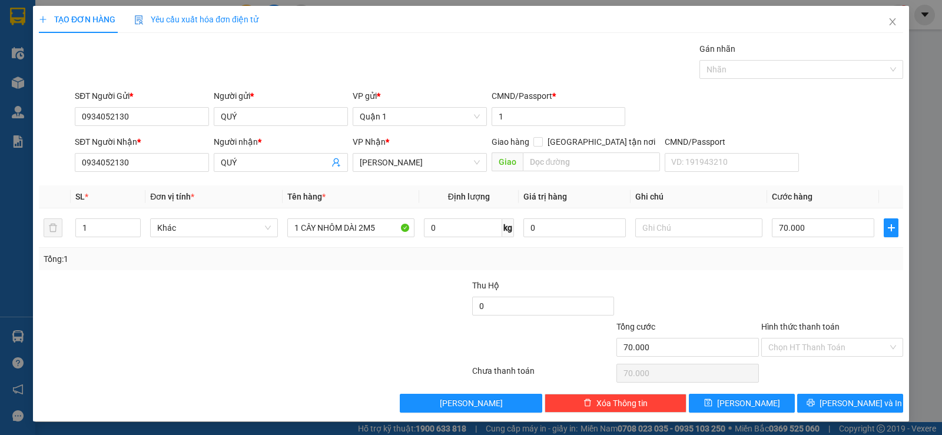
click at [811, 264] on div "Tổng: 1" at bounding box center [471, 259] width 855 height 13
click at [803, 345] on input "Hình thức thanh toán" at bounding box center [829, 348] width 120 height 18
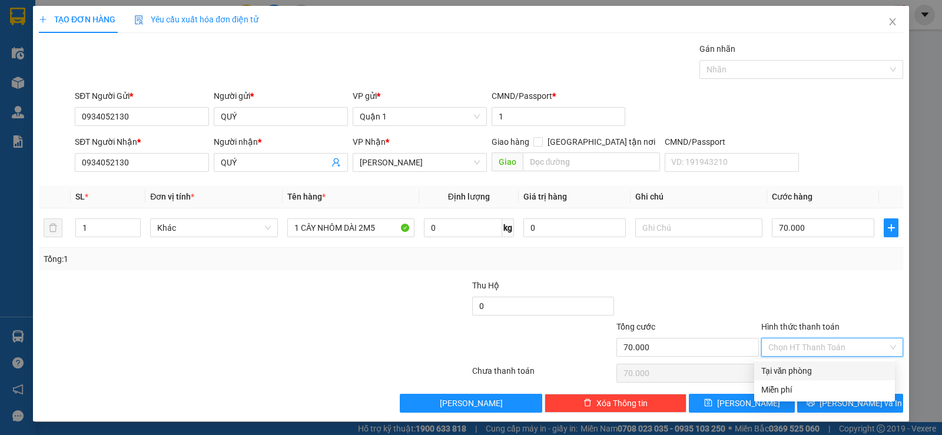
click at [754, 249] on div "Tổng: 1" at bounding box center [471, 259] width 865 height 22
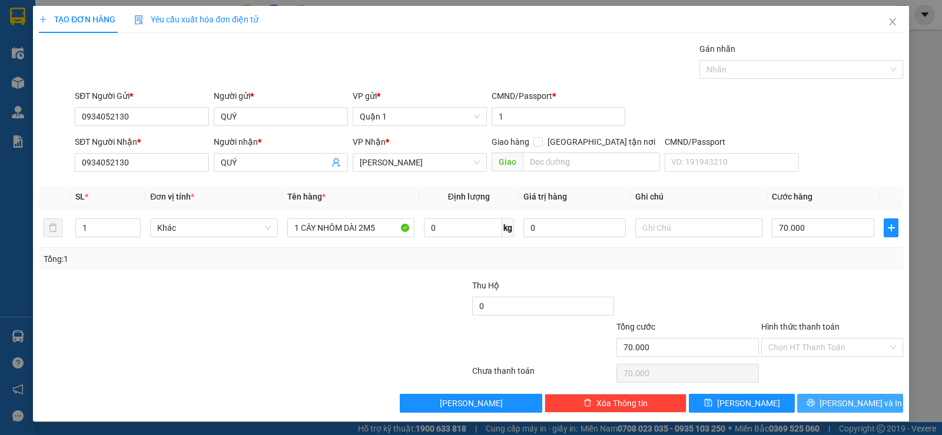
click at [815, 408] on span "printer" at bounding box center [811, 403] width 8 height 9
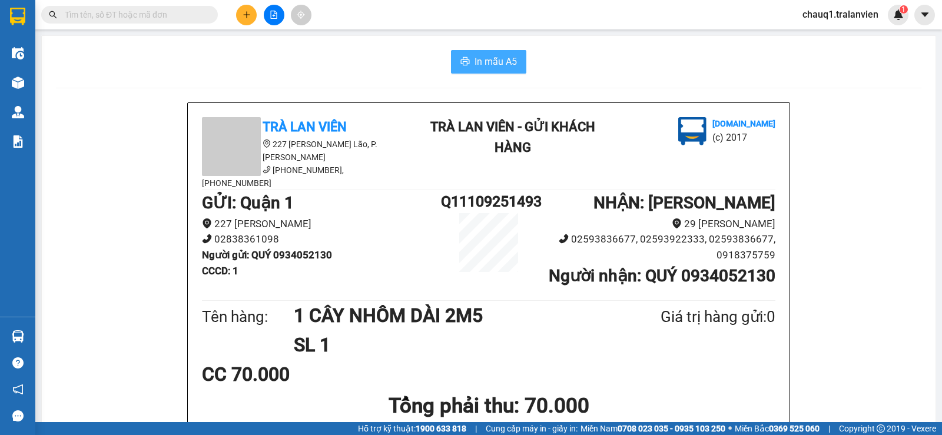
click at [468, 70] on button "In mẫu A5" at bounding box center [488, 62] width 75 height 24
click at [246, 9] on button at bounding box center [246, 15] width 21 height 21
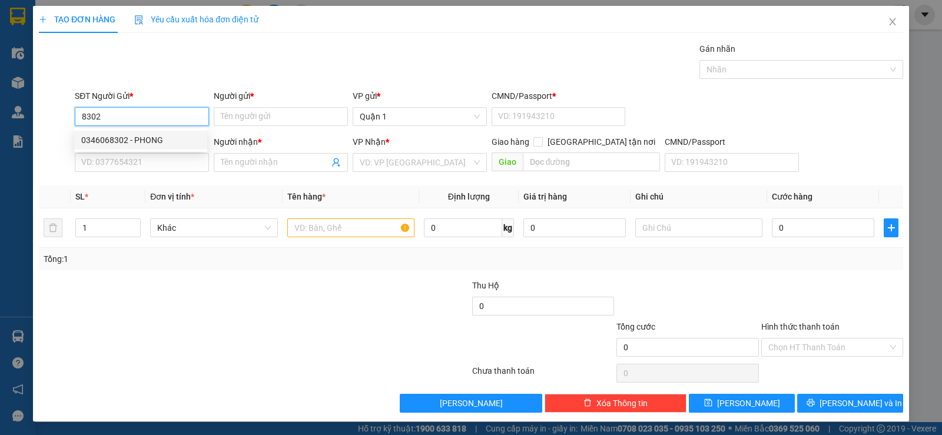
click at [168, 143] on div "0346068302 - PHONG" at bounding box center [140, 140] width 119 height 13
type input "0346068302"
type input "PHONG"
type input "1"
type input "0904686045"
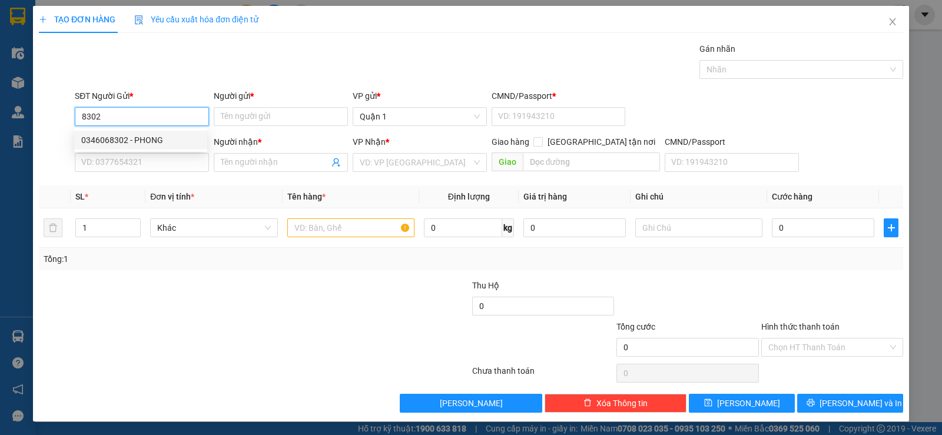
type input "NAM"
type input "0346068302"
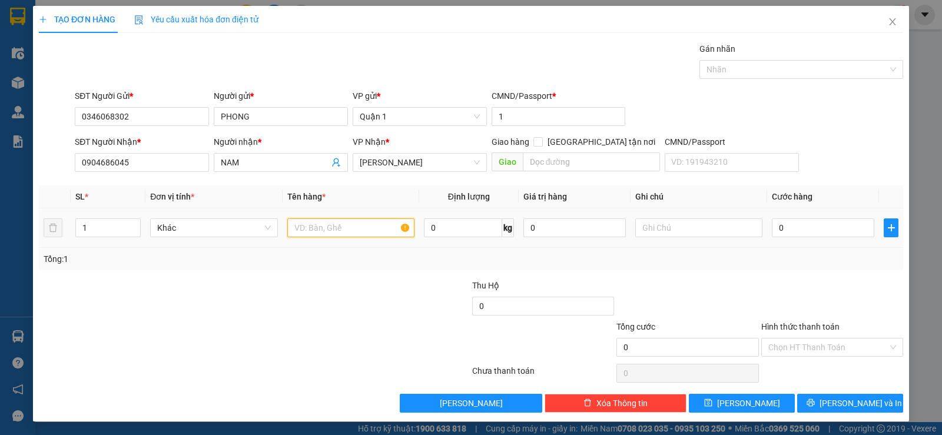
click at [332, 230] on input "text" at bounding box center [350, 228] width 127 height 19
type input "1 THÙNG GIẤY"
click at [810, 227] on input "0" at bounding box center [823, 228] width 102 height 19
type input "4"
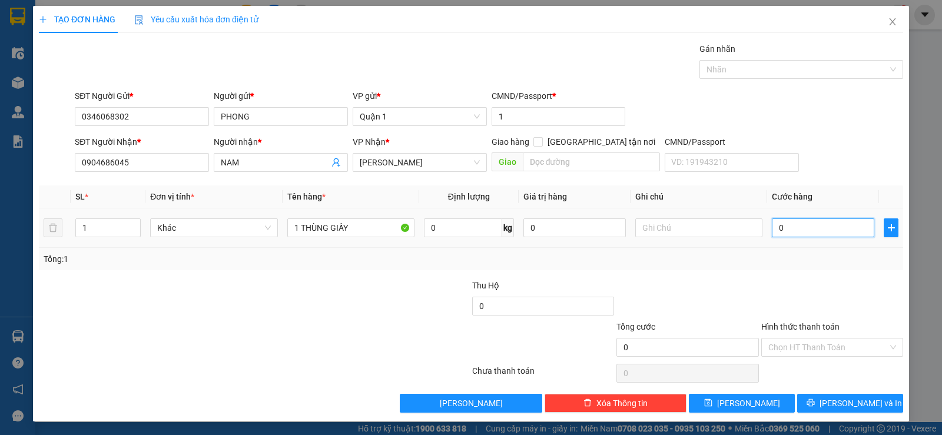
type input "4"
type input "40"
type input "40.000"
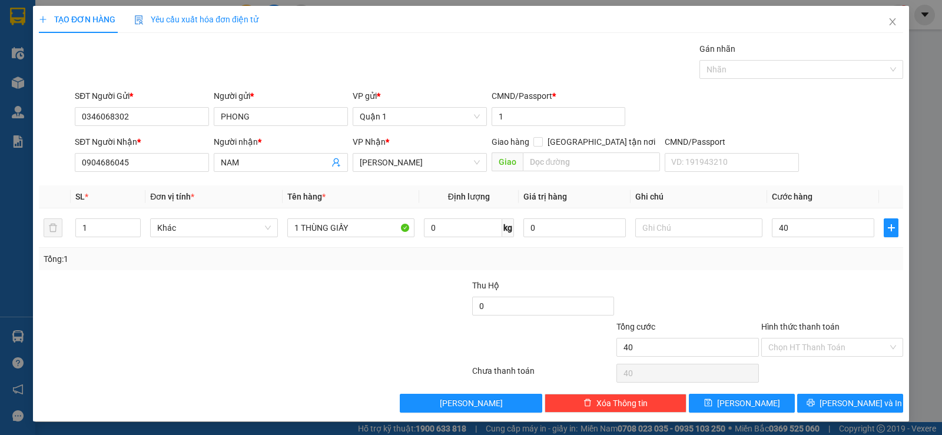
type input "40.000"
click at [757, 267] on div "Tổng: 1" at bounding box center [471, 259] width 865 height 22
click at [815, 402] on icon "printer" at bounding box center [811, 403] width 8 height 8
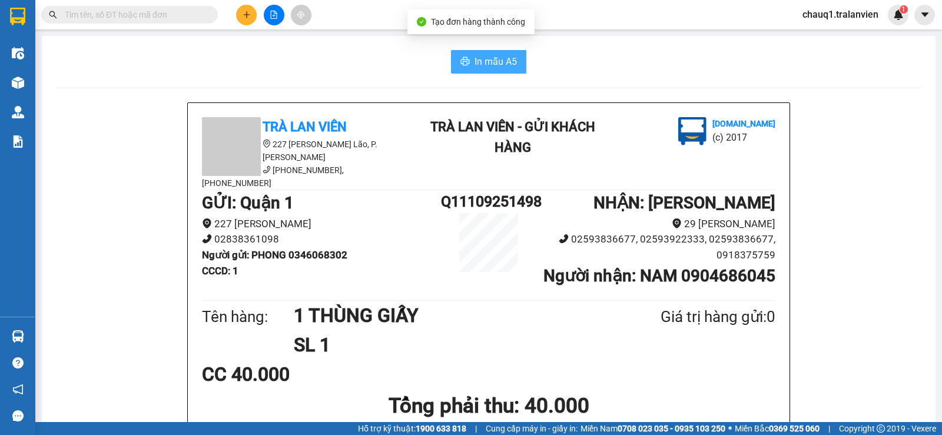
click at [475, 58] on span "In mẫu A5" at bounding box center [496, 61] width 42 height 15
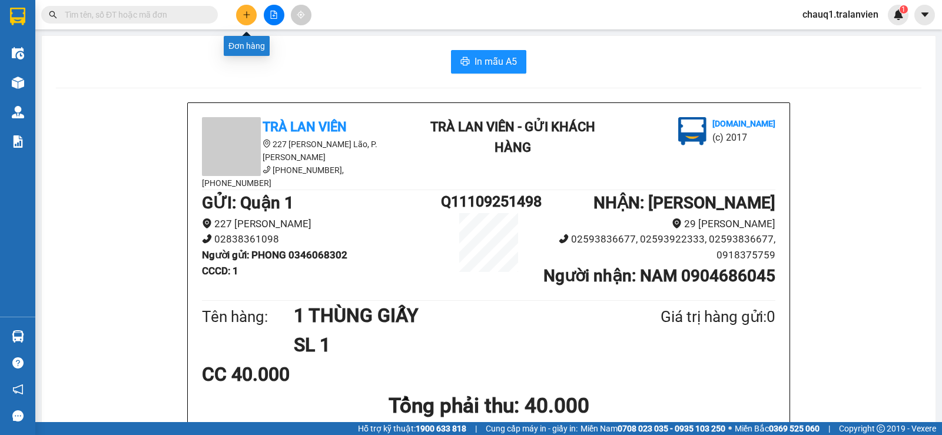
click at [240, 15] on button at bounding box center [246, 15] width 21 height 21
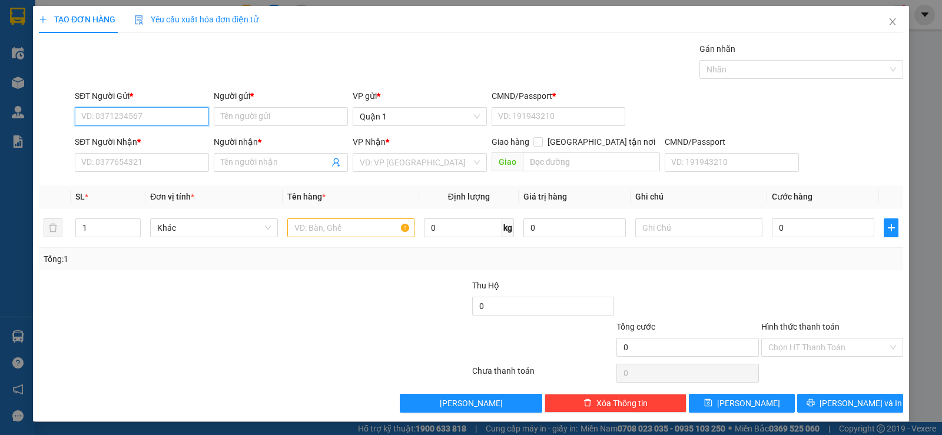
click at [114, 109] on input "SĐT Người Gửi *" at bounding box center [142, 116] width 134 height 19
type input "0339548888"
click at [117, 142] on div "0339548888 - MINH" at bounding box center [140, 140] width 119 height 13
type input "MINH"
type input "1"
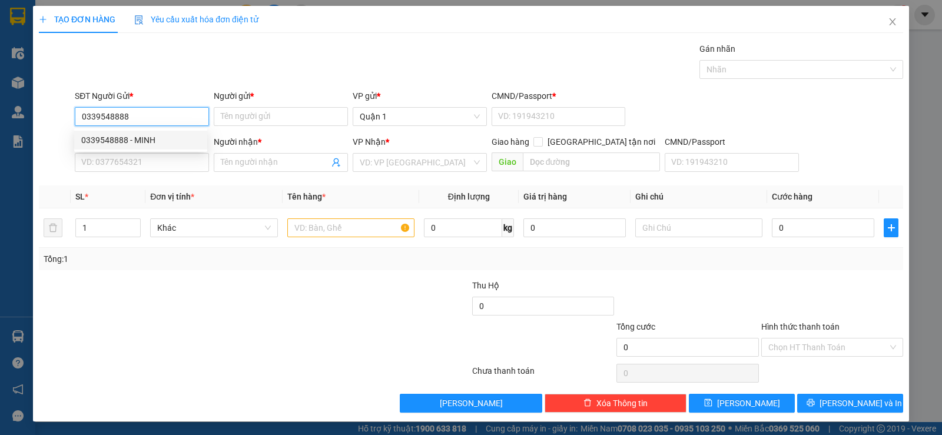
type input "0817769222"
type input "NHI"
type input "0339548888"
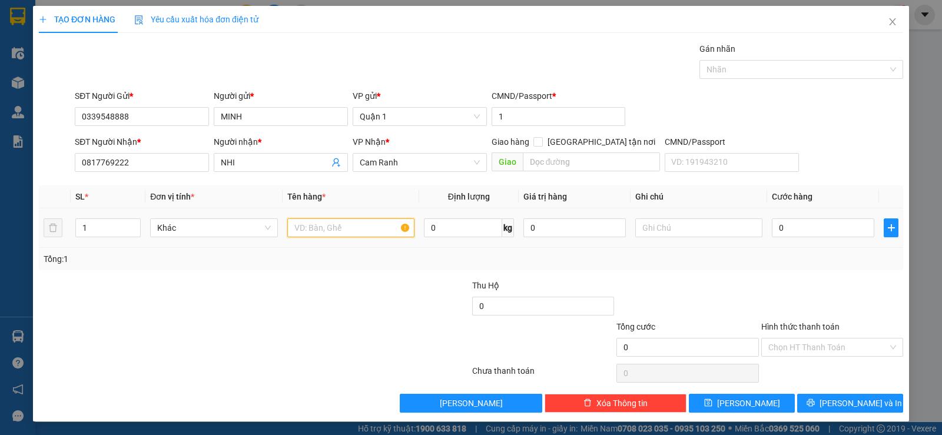
click at [342, 228] on input "text" at bounding box center [350, 228] width 127 height 19
type input "1 HỘP GIẤY"
click at [820, 227] on input "0" at bounding box center [823, 228] width 102 height 19
type input "3"
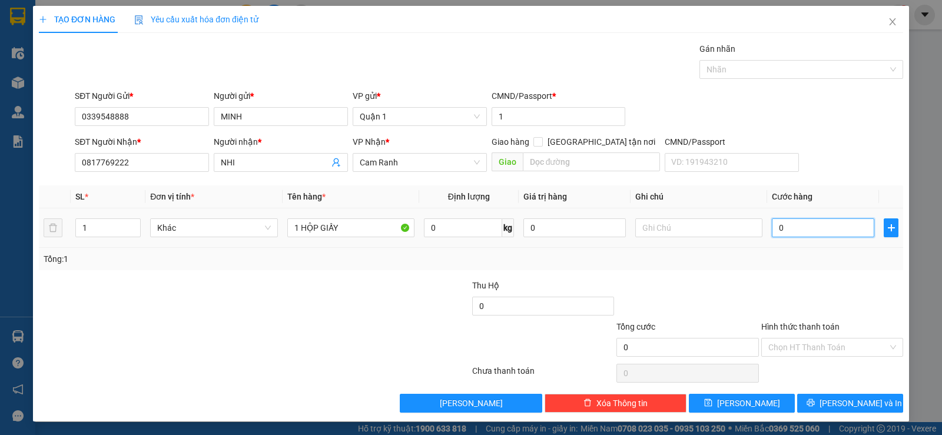
type input "3"
type input "30"
type input "30.000"
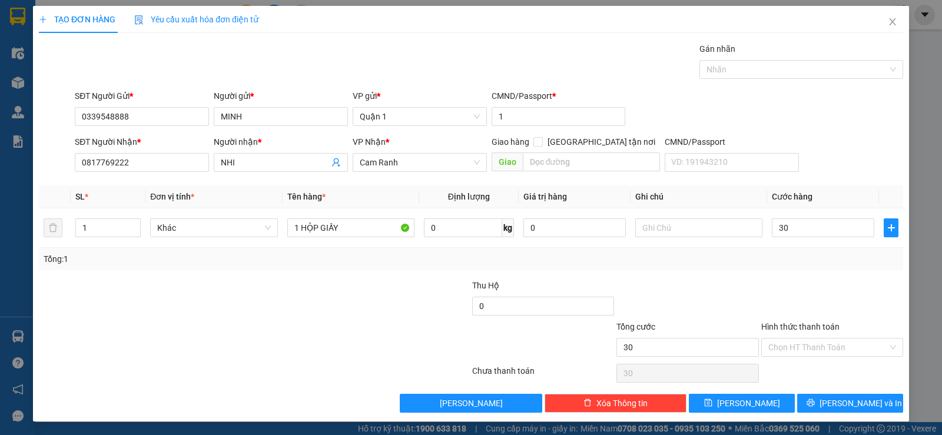
type input "30.000"
click at [794, 291] on div at bounding box center [832, 299] width 144 height 41
click at [832, 403] on button "Lưu và In" at bounding box center [850, 403] width 106 height 19
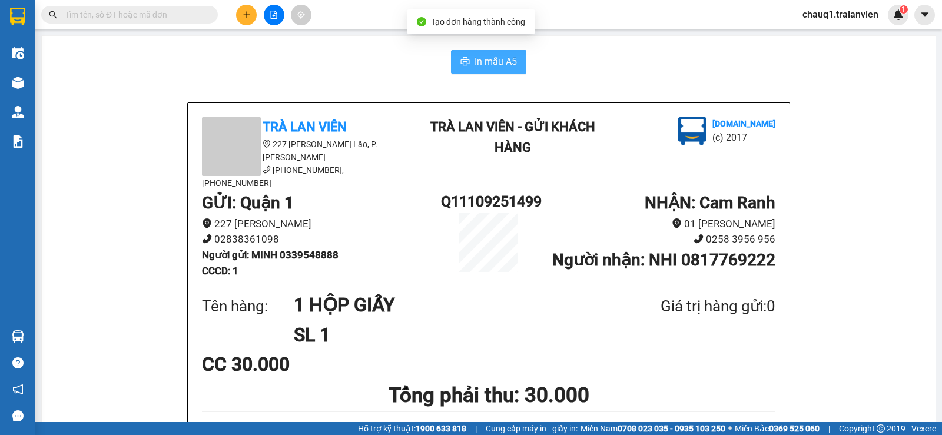
click at [475, 54] on span "In mẫu A5" at bounding box center [496, 61] width 42 height 15
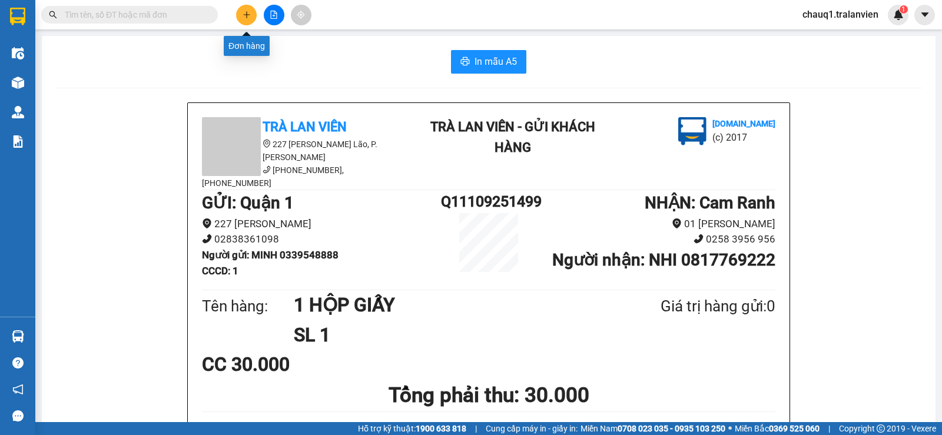
click at [242, 10] on button at bounding box center [246, 15] width 21 height 21
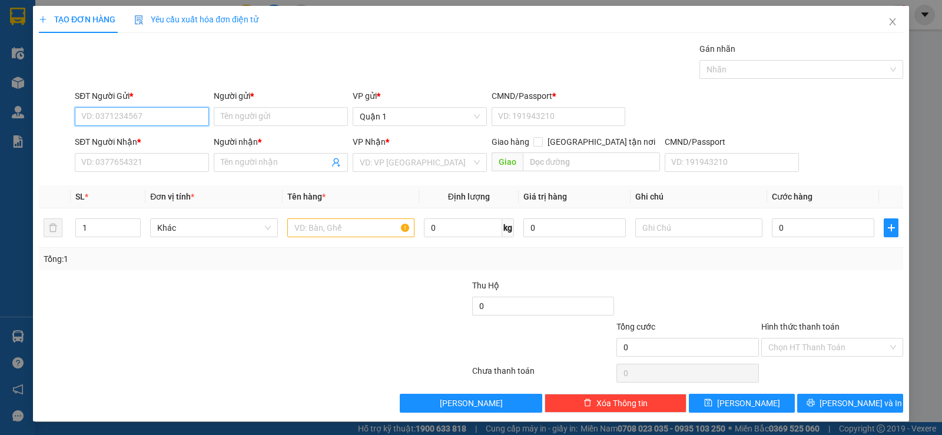
click at [145, 118] on input "SĐT Người Gửi *" at bounding box center [142, 116] width 134 height 19
click at [152, 138] on div "0977120611 - CTY HỢP LONG" at bounding box center [140, 140] width 119 height 13
type input "0977120611"
type input "CTY HỢP LONG"
type input "1"
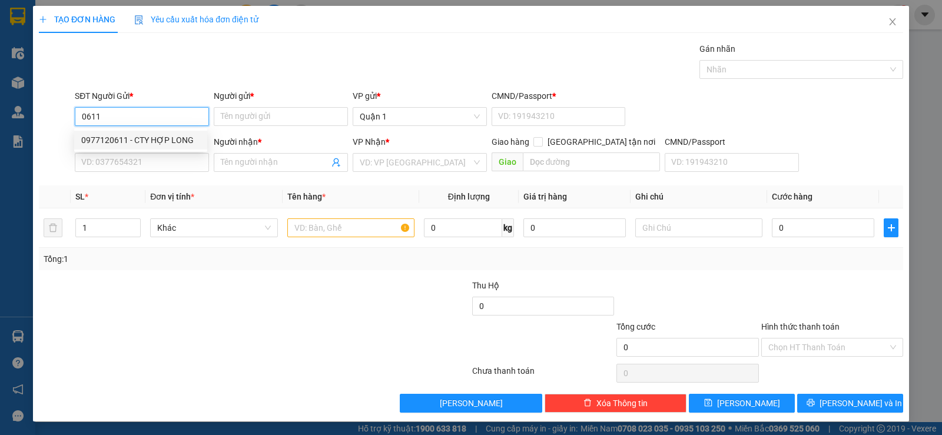
type input "0329421444"
type input "TRỰC"
click at [165, 113] on input "0977120611" at bounding box center [142, 116] width 134 height 19
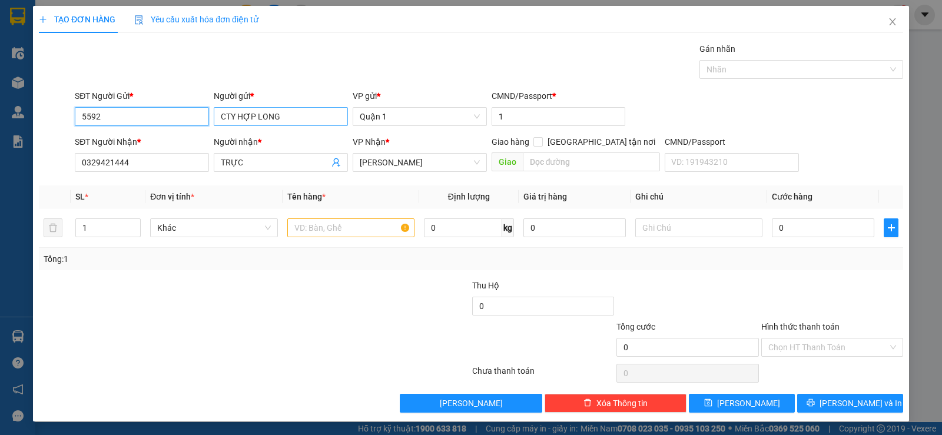
type input "5592"
click at [277, 116] on input "CTY HỢP LONG" at bounding box center [281, 116] width 134 height 19
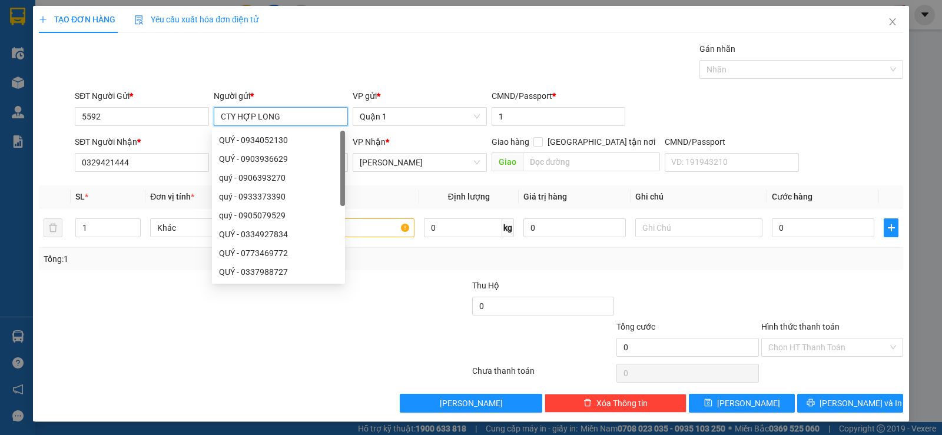
type input "CTY HỢP"
drag, startPoint x: 241, startPoint y: 131, endPoint x: 248, endPoint y: 109, distance: 22.9
click at [240, 131] on div "QUÝ - 0934052130" at bounding box center [278, 140] width 133 height 19
type input "0934052130"
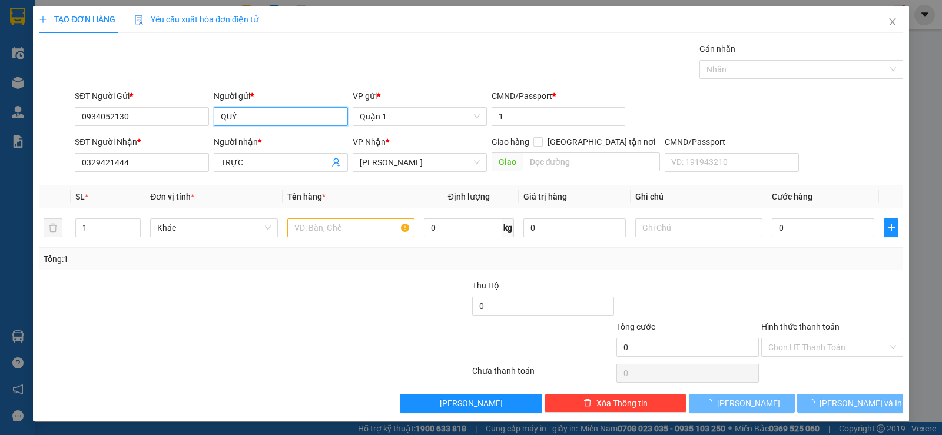
type input "QUÝ"
click at [255, 99] on div "Người gửi *" at bounding box center [281, 96] width 134 height 13
click at [255, 107] on input "QUÝ" at bounding box center [281, 116] width 134 height 19
click at [238, 121] on input "QUÝ" at bounding box center [281, 116] width 134 height 19
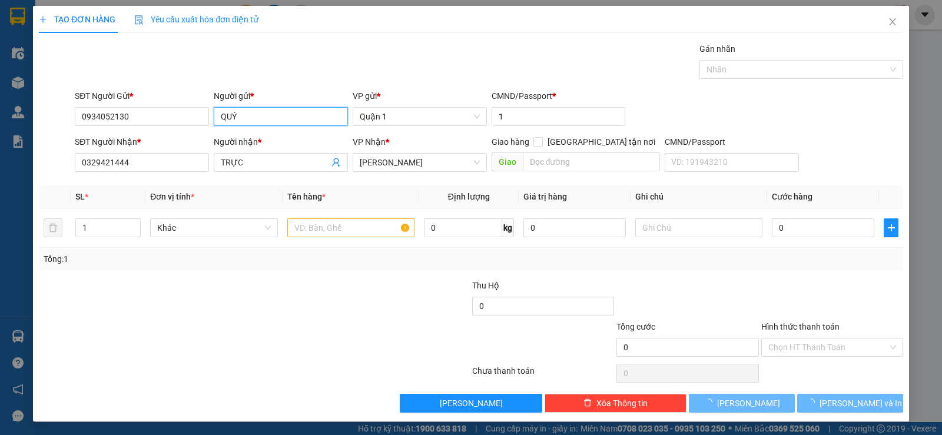
click at [238, 121] on input "QUÝ" at bounding box center [281, 116] width 134 height 19
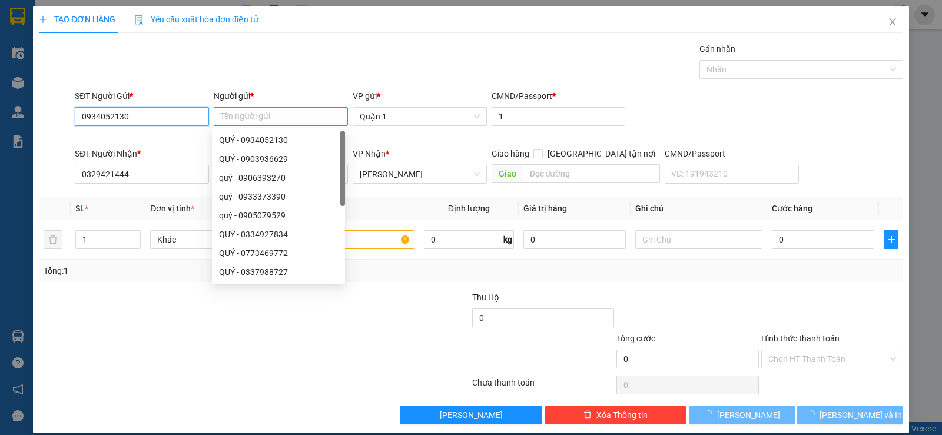
click at [133, 114] on input "0934052130" at bounding box center [142, 116] width 134 height 19
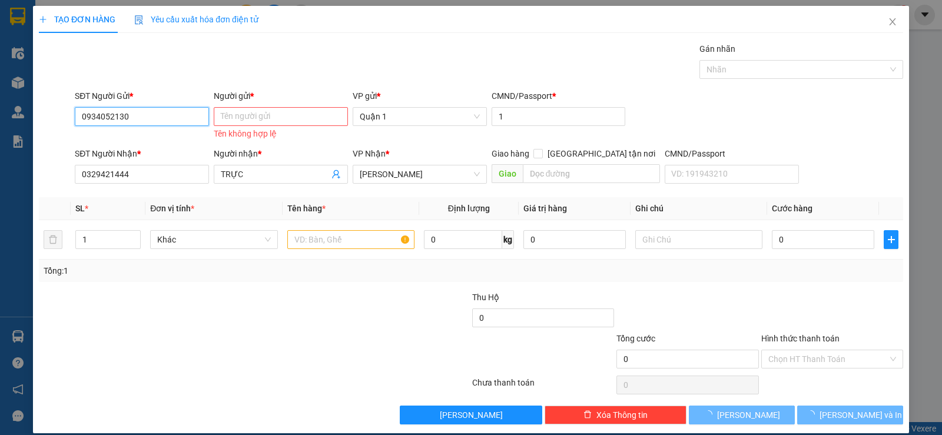
click at [135, 112] on input "0934052130" at bounding box center [142, 116] width 134 height 19
click at [137, 110] on input "0934052130" at bounding box center [142, 116] width 134 height 19
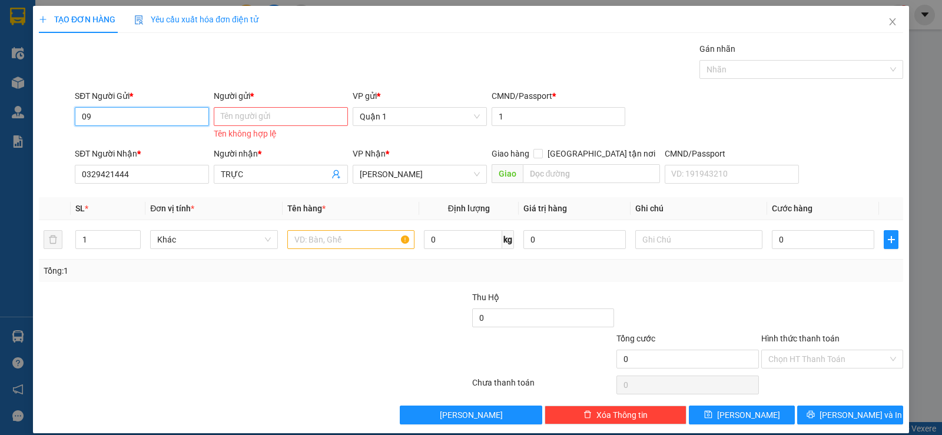
type input "0"
click at [191, 111] on input "5592" at bounding box center [142, 116] width 134 height 19
type input "5592"
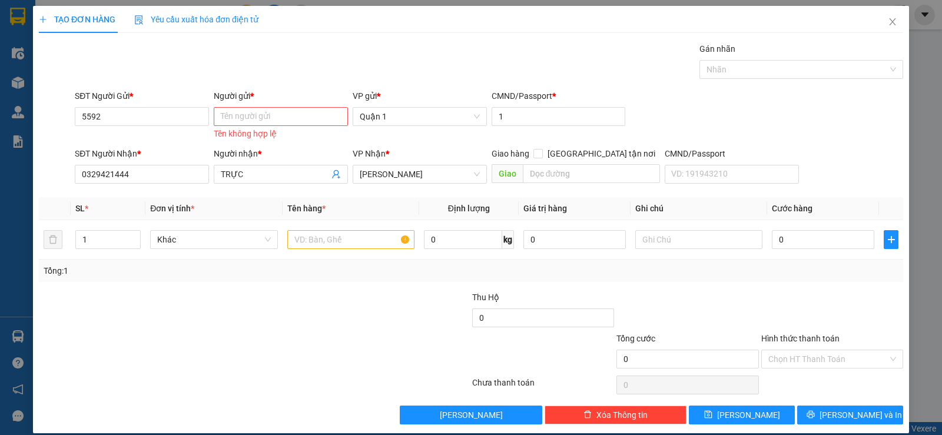
click at [205, 61] on div "Gán nhãn Nhãn" at bounding box center [488, 62] width 833 height 41
click at [135, 118] on input "5592" at bounding box center [142, 116] width 134 height 19
click at [154, 178] on input "0329421444" at bounding box center [142, 174] width 134 height 19
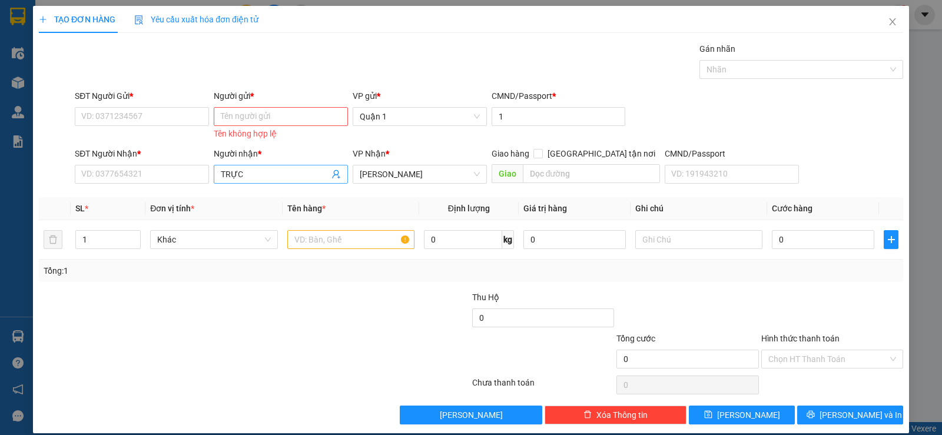
click at [267, 174] on input "TRỰC" at bounding box center [275, 174] width 108 height 13
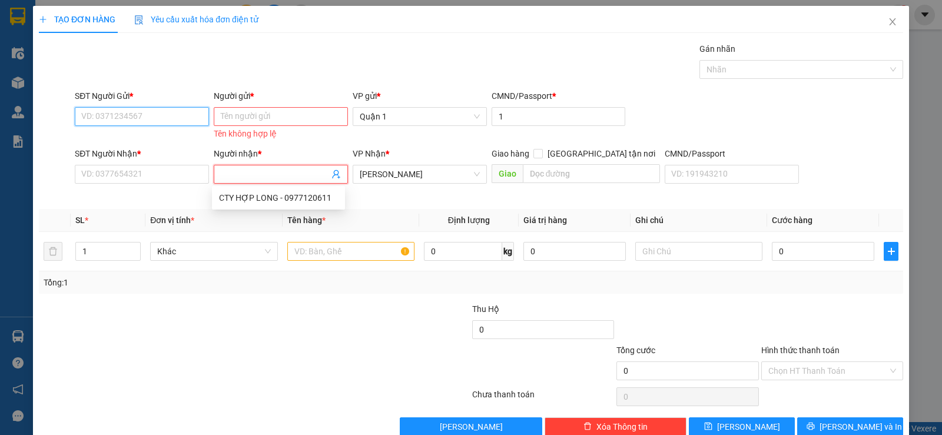
click at [130, 120] on input "SĐT Người Gửi *" at bounding box center [142, 116] width 134 height 19
click at [131, 120] on input "SĐT Người Gửi *" at bounding box center [142, 116] width 134 height 19
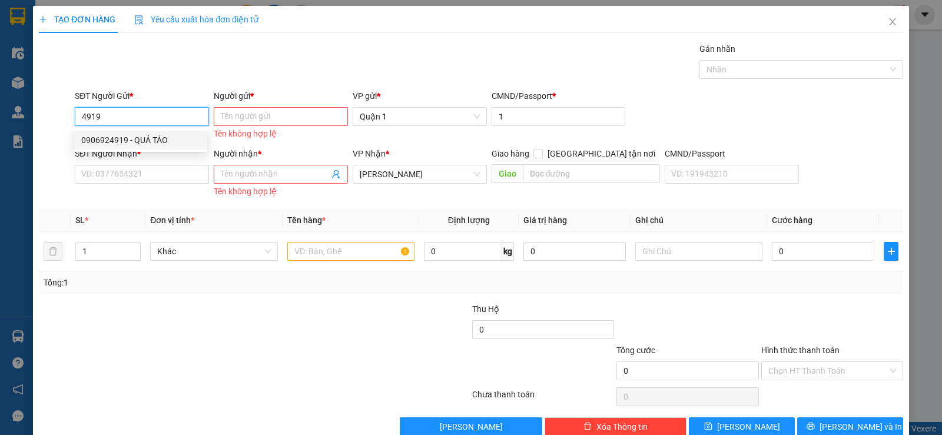
click at [133, 146] on div "0906924919 - QUẢ TÁO" at bounding box center [140, 140] width 119 height 13
type input "0906924919"
type input "QUẢ TÁO"
type input "079086003586"
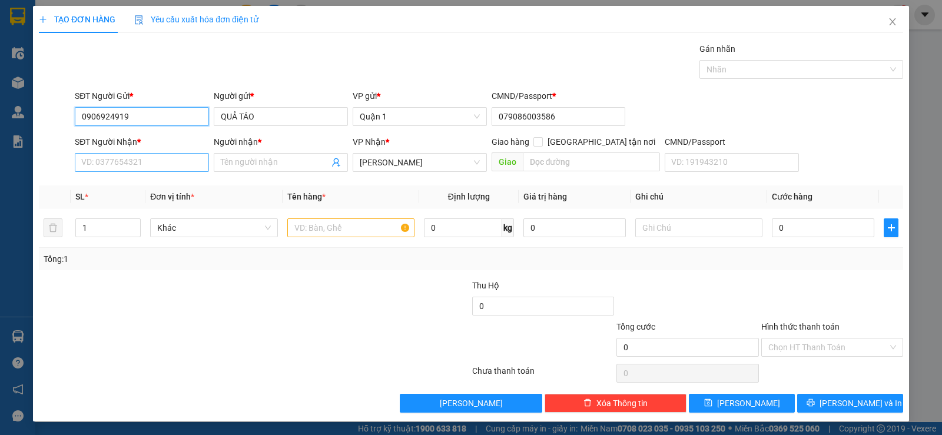
type input "0906924919"
click at [176, 166] on input "SĐT Người Nhận *" at bounding box center [142, 162] width 134 height 19
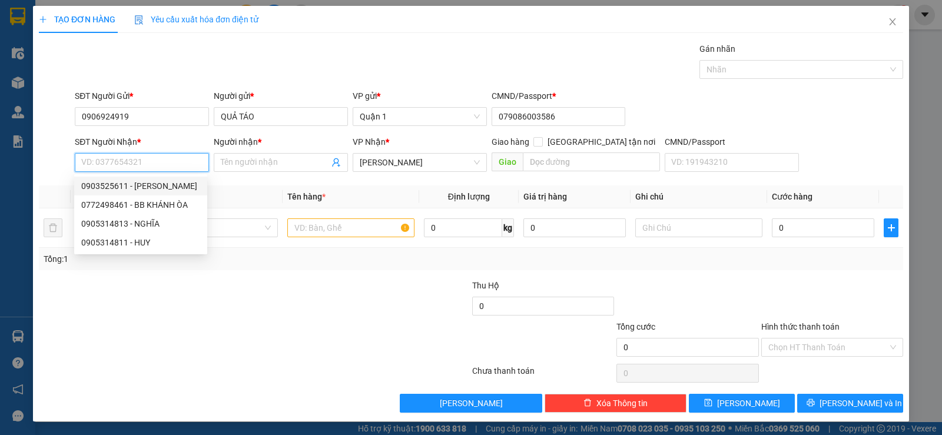
click at [137, 186] on div "0903525611 - BẢO TUẤN" at bounding box center [140, 186] width 119 height 13
type input "0903525611"
type input "BẢO TUẤN"
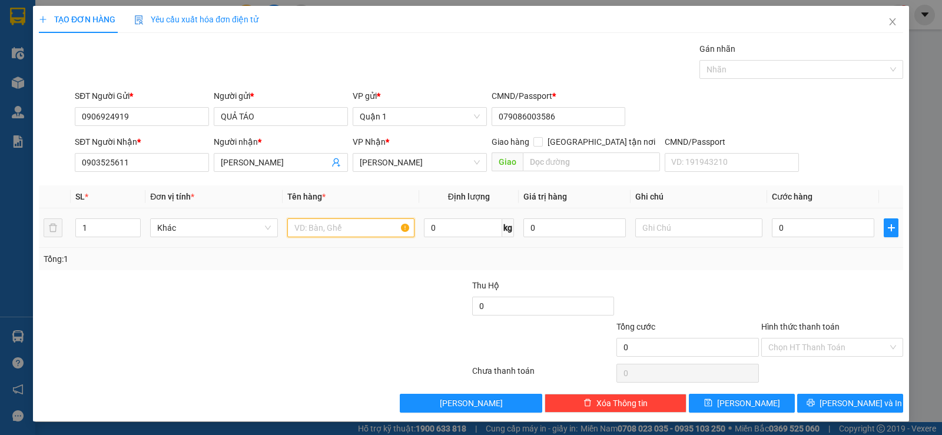
click at [303, 227] on input "text" at bounding box center [350, 228] width 127 height 19
type input "1 MIẾNG DEP"
click at [802, 221] on input "0" at bounding box center [823, 228] width 102 height 19
type input "5"
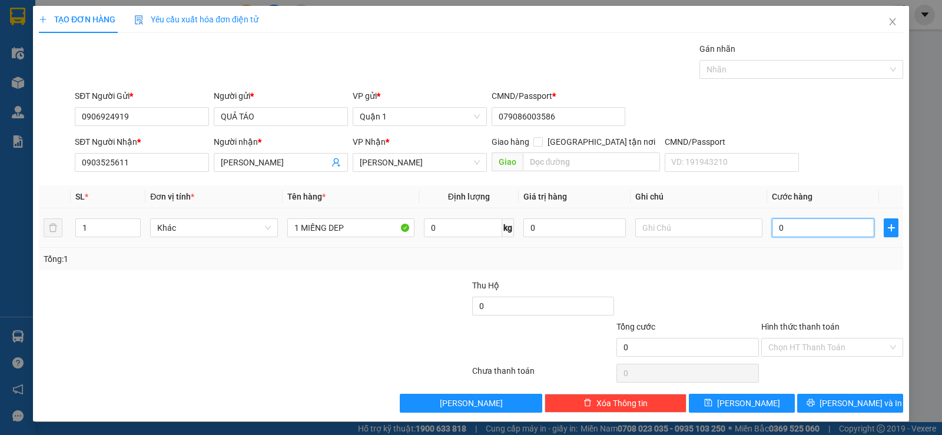
type input "5"
type input "50"
type input "50.000"
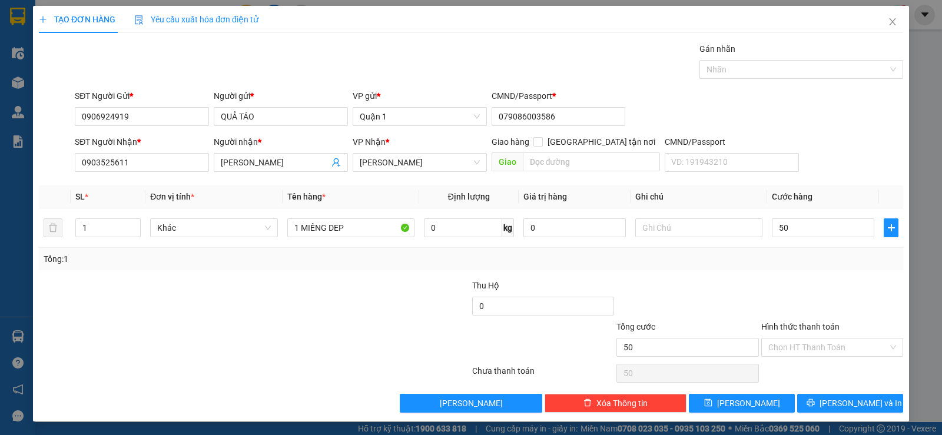
type input "50.000"
click at [781, 266] on div "Tổng: 1" at bounding box center [471, 259] width 865 height 22
click at [839, 405] on span "Lưu và In" at bounding box center [861, 403] width 82 height 13
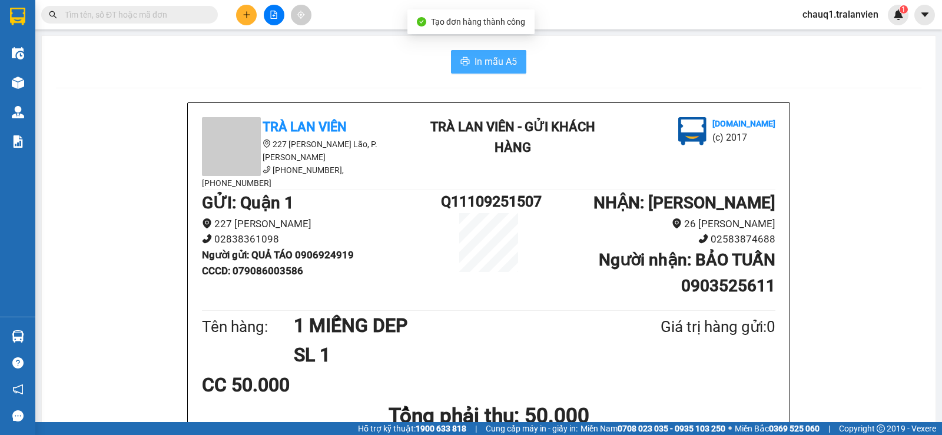
click at [495, 58] on span "In mẫu A5" at bounding box center [496, 61] width 42 height 15
click at [390, 196] on h1 "GỬI : Quận 1" at bounding box center [321, 203] width 239 height 26
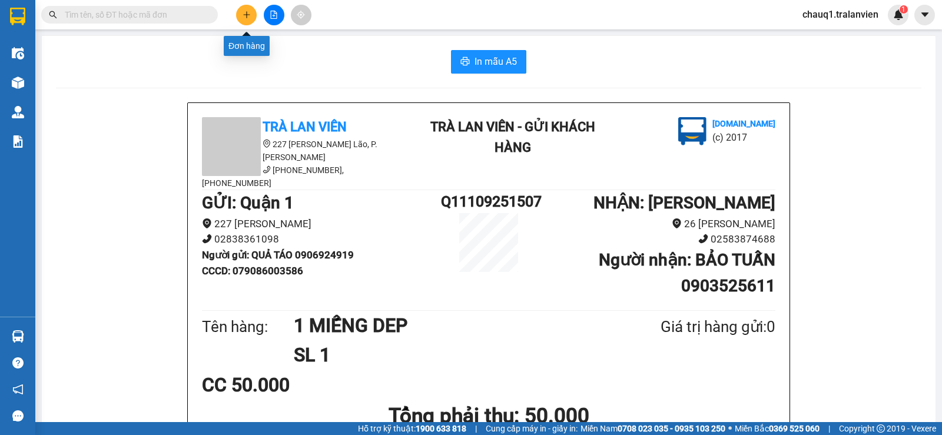
click at [246, 9] on button at bounding box center [246, 15] width 21 height 21
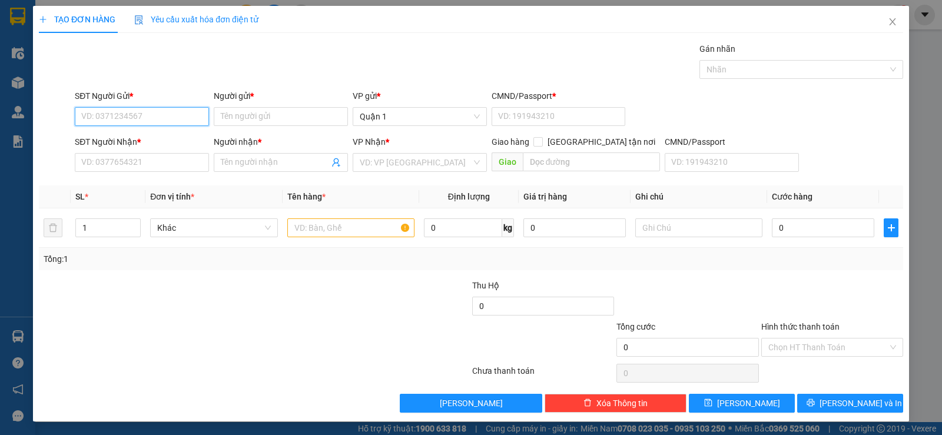
click at [186, 121] on input "SĐT Người Gửi *" at bounding box center [142, 116] width 134 height 19
click at [250, 115] on input "Người gửi *" at bounding box center [281, 116] width 134 height 19
click at [117, 117] on input "SĐT Người Gửi *" at bounding box center [142, 116] width 134 height 19
drag, startPoint x: 137, startPoint y: 133, endPoint x: 138, endPoint y: 154, distance: 21.8
click at [138, 133] on div "0906924919 - QUẢ TÁO" at bounding box center [140, 140] width 133 height 19
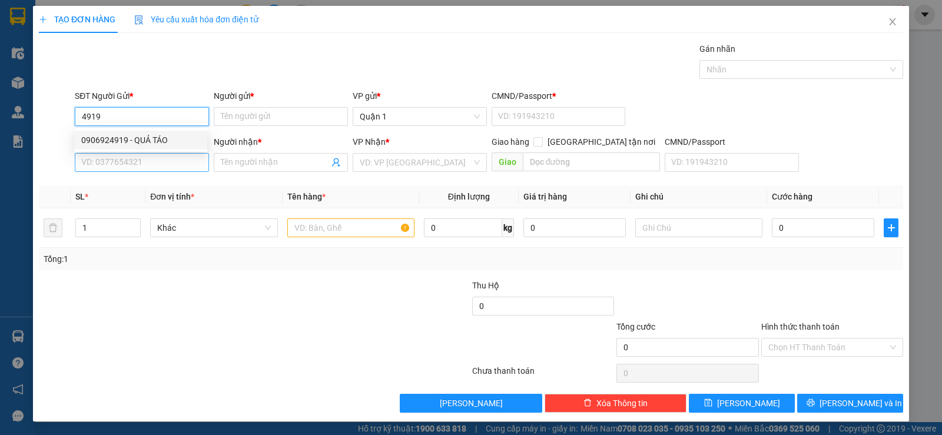
type input "0906924919"
type input "QUẢ TÁO"
type input "079086003586"
type input "0903525611"
type input "BẢO TUẤN"
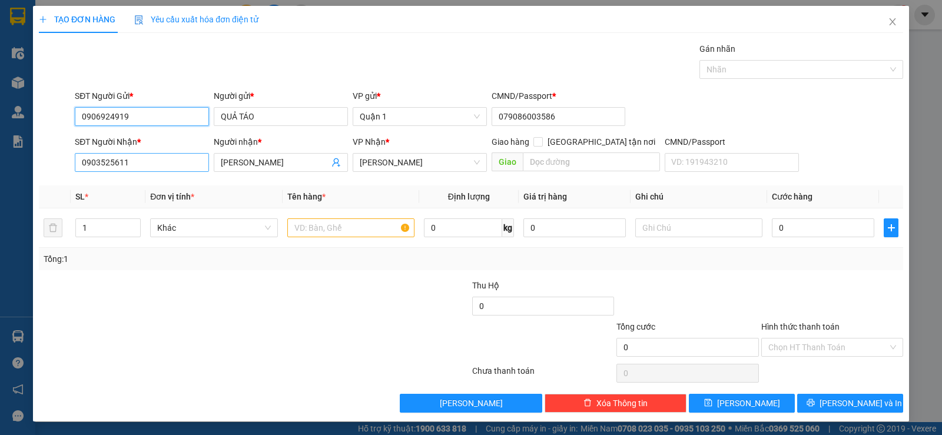
type input "0906924919"
click at [138, 166] on input "0903525611" at bounding box center [142, 162] width 134 height 19
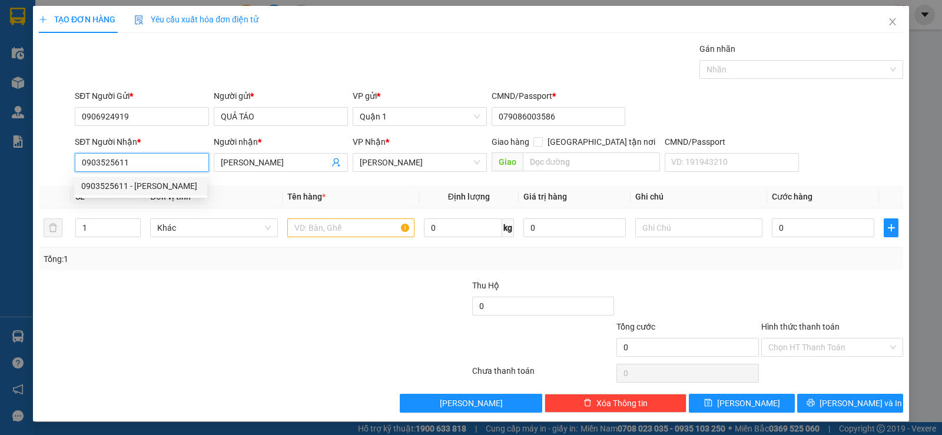
click at [138, 166] on input "0903525611" at bounding box center [142, 162] width 134 height 19
type input "0772498461"
click at [143, 184] on div "0772498461 - BB KHÁNH ÒA" at bounding box center [140, 186] width 119 height 13
type input "BB KHÁNH ÒA"
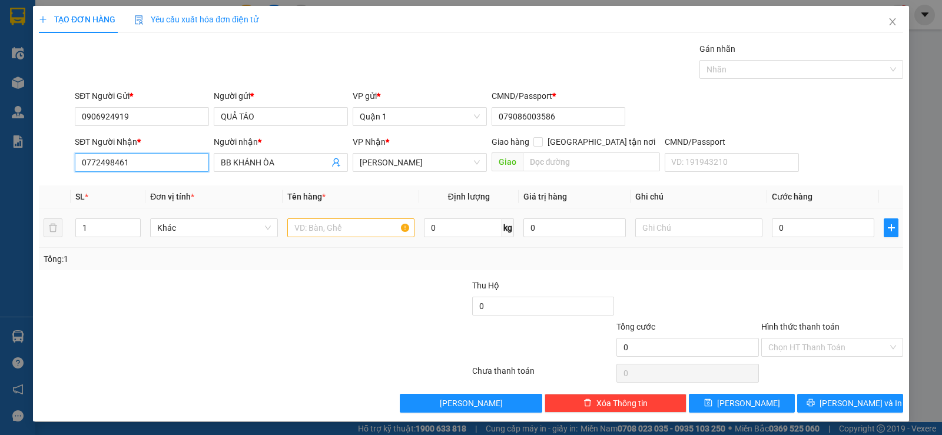
type input "0772498461"
click at [323, 234] on input "text" at bounding box center [350, 228] width 127 height 19
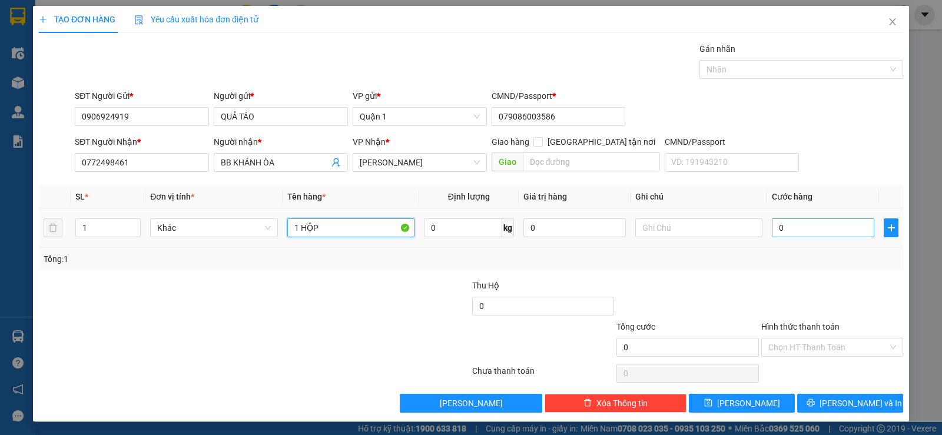
type input "1 HỘP"
click at [789, 221] on input "0" at bounding box center [823, 228] width 102 height 19
type input "2"
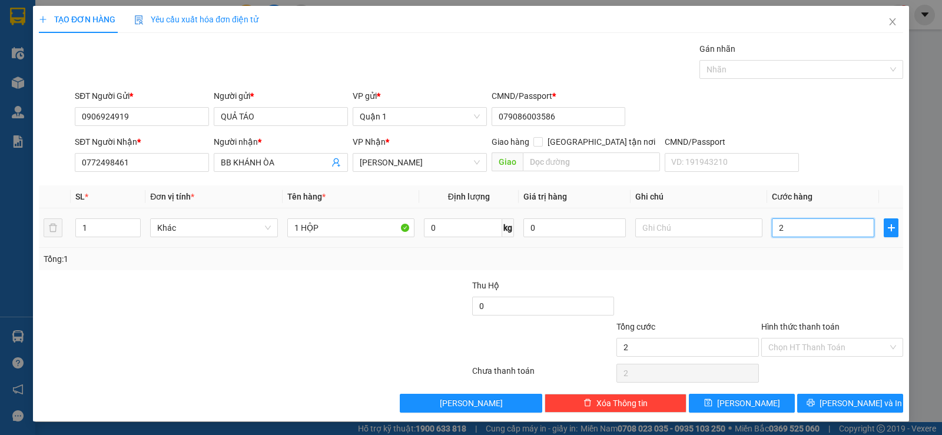
type input "25"
type input "25.000"
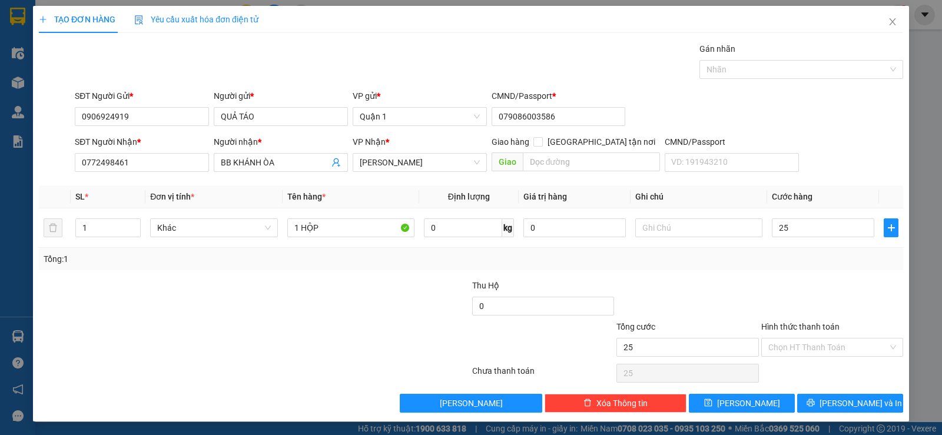
type input "25.000"
click at [777, 264] on div "Tổng: 1" at bounding box center [471, 259] width 855 height 13
click at [838, 410] on button "Lưu và In" at bounding box center [850, 403] width 106 height 19
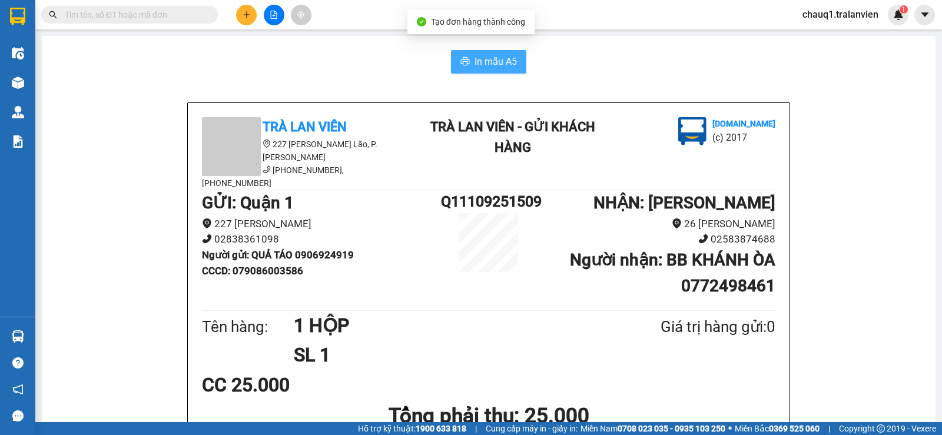
click at [483, 58] on span "In mẫu A5" at bounding box center [496, 61] width 42 height 15
click at [354, 55] on div "In mẫu A5" at bounding box center [489, 62] width 866 height 24
click at [245, 16] on icon "plus" at bounding box center [247, 15] width 8 height 8
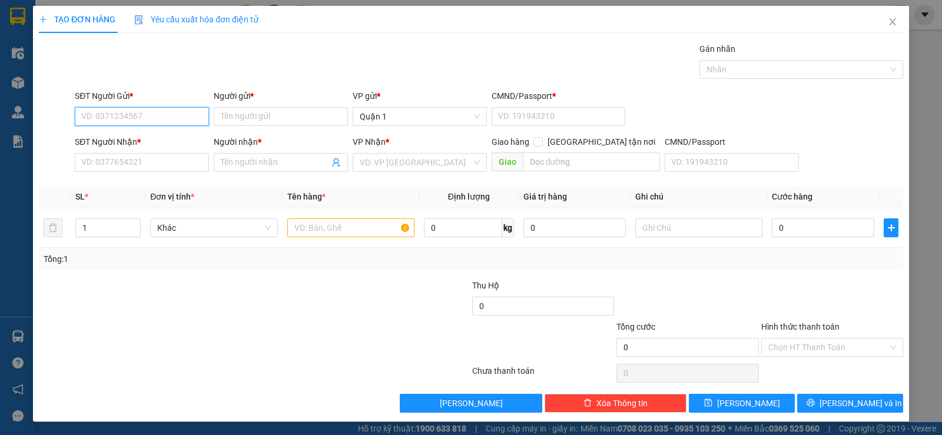
click at [93, 119] on input "SĐT Người Gửi *" at bounding box center [142, 116] width 134 height 19
type input "0965542212"
click at [128, 134] on div "0965542212 - cường" at bounding box center [140, 140] width 119 height 13
type input "cường"
type input "1"
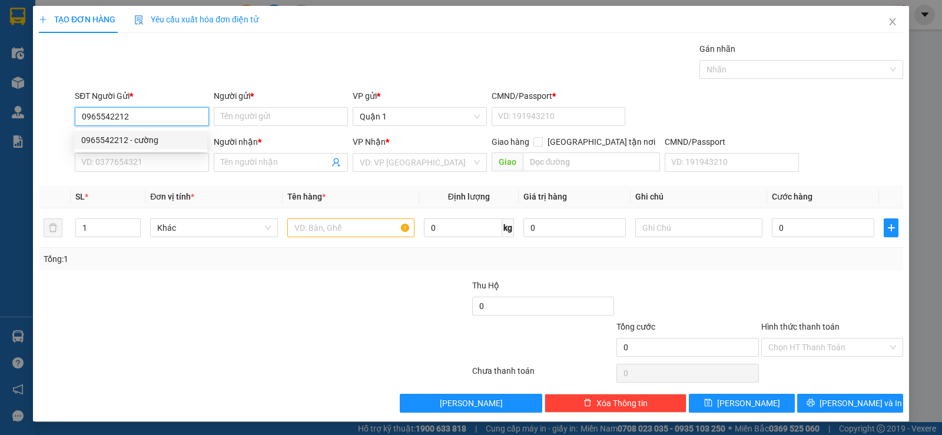
type input "0856622222"
type input "Ty"
type input "0965542212"
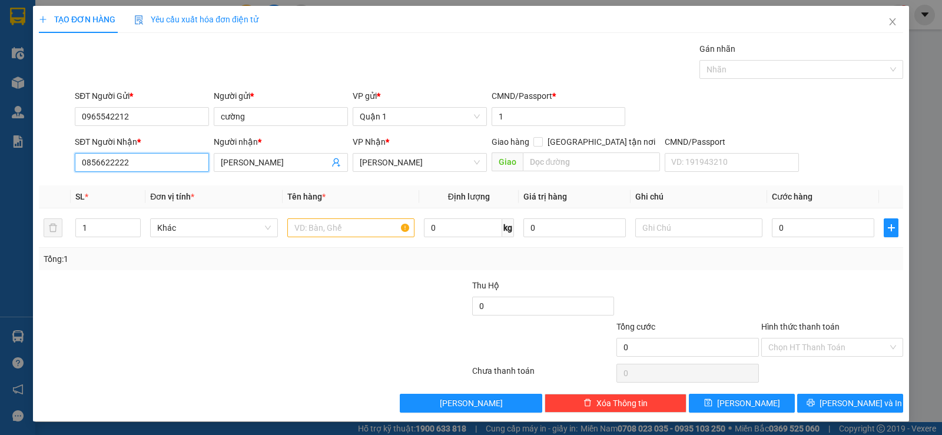
click at [141, 163] on input "0856622222" at bounding box center [142, 162] width 134 height 19
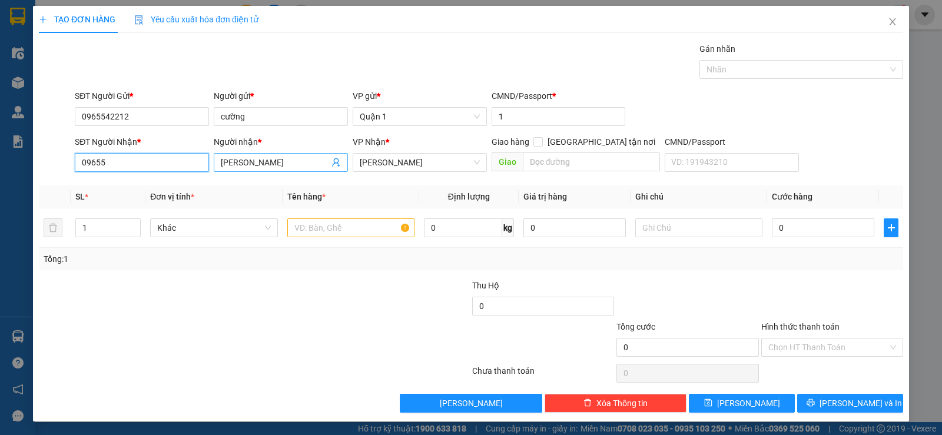
type input "09655"
click at [249, 168] on input "Ty" at bounding box center [275, 162] width 108 height 13
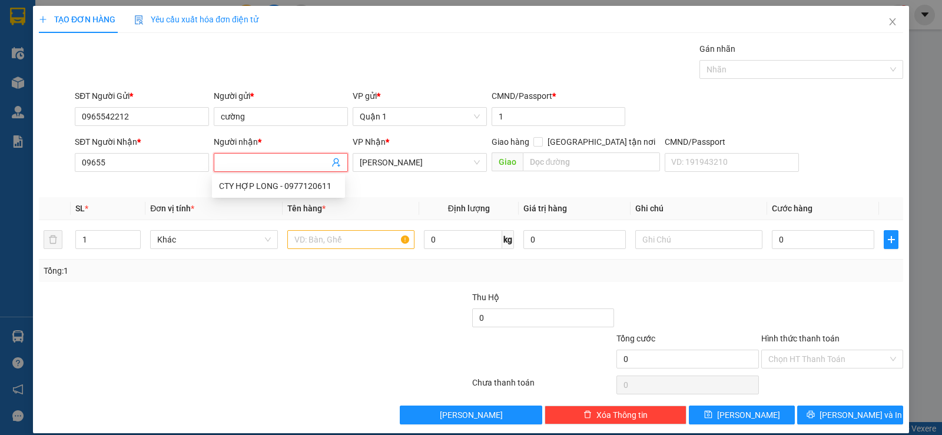
click at [151, 191] on div "Transit Pickup Surcharge Ids Transit Deliver Surcharge Ids Transit Deliver Surc…" at bounding box center [471, 233] width 865 height 382
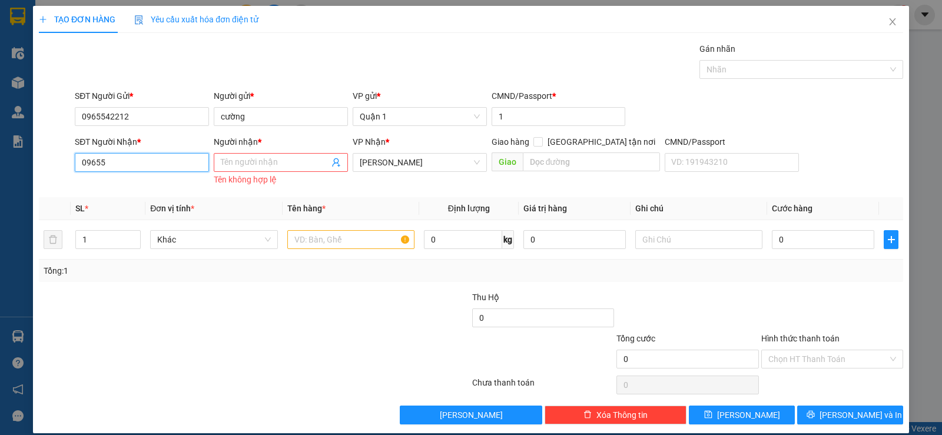
click at [134, 160] on input "09655" at bounding box center [142, 162] width 134 height 19
click at [127, 182] on div "0978221782 - VĨNH" at bounding box center [140, 186] width 119 height 13
type input "0978221782"
type input "VĨNH"
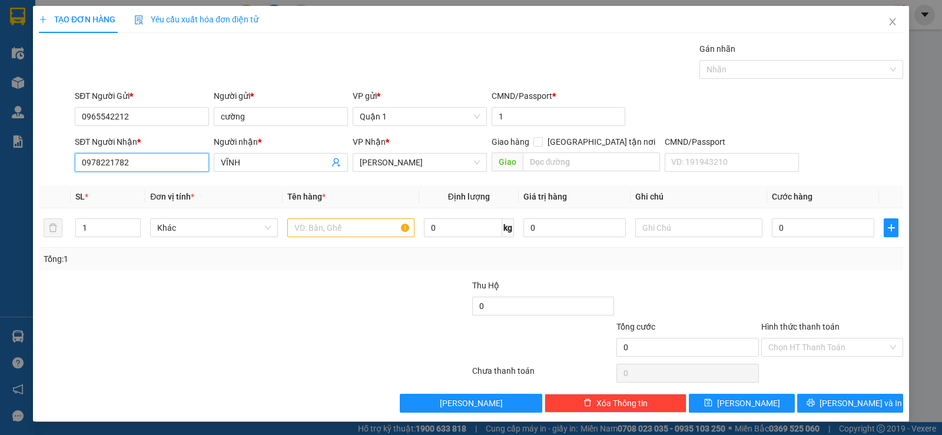
type input "0978221782"
click at [657, 111] on div "SĐT Người Gửi * 0965542212 Người gửi * cường VP gửi * Quận 1 CMND/Passport * 1" at bounding box center [488, 110] width 833 height 41
click at [355, 230] on input "text" at bounding box center [350, 228] width 127 height 19
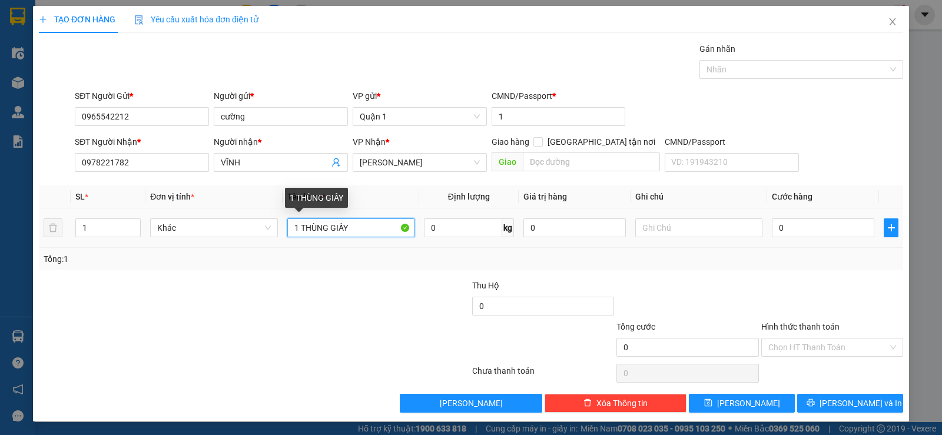
click at [359, 224] on input "1 THÙNG GIẤY" at bounding box center [350, 228] width 127 height 19
type input "1 THÙNG GIẤY"
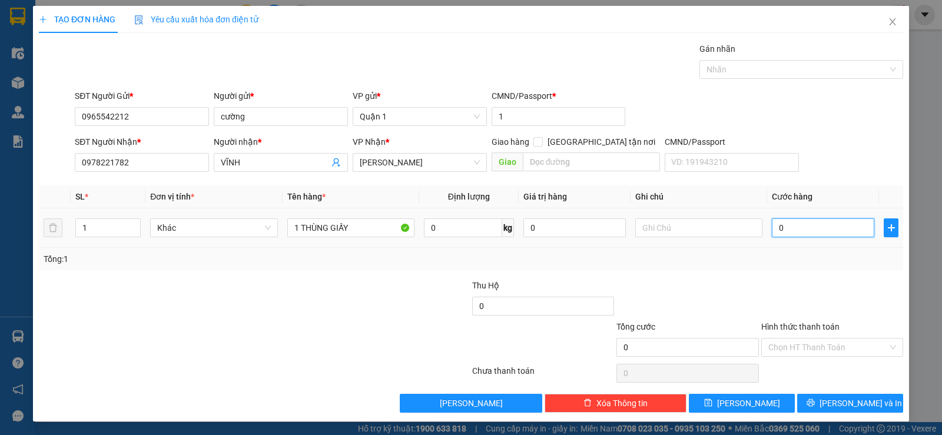
click at [818, 228] on input "0" at bounding box center [823, 228] width 102 height 19
type input "3"
type input "35"
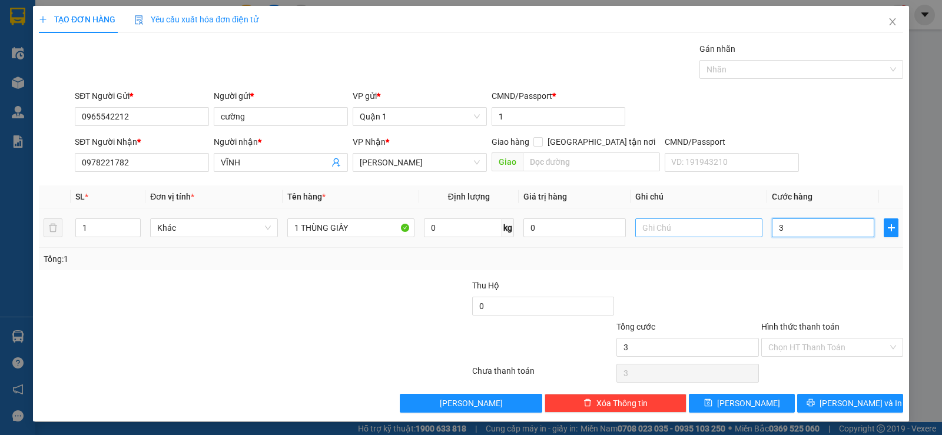
type input "35"
type input "35.000"
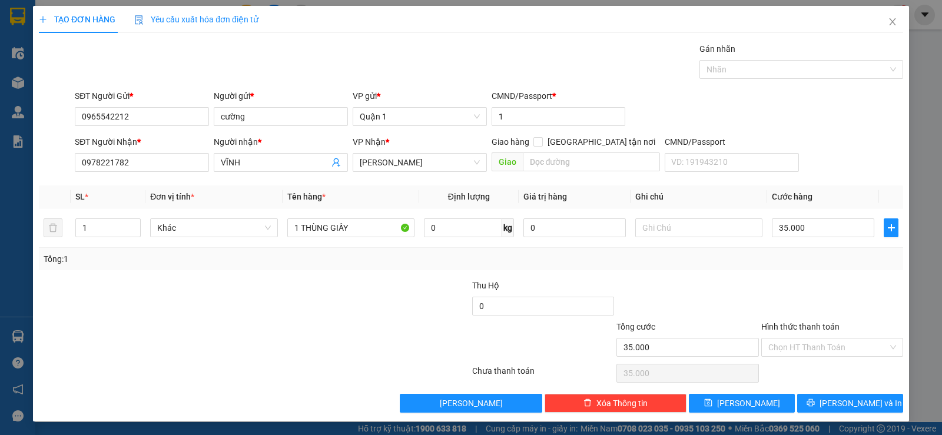
click at [719, 266] on div "Tổng: 1" at bounding box center [471, 259] width 865 height 22
click at [831, 227] on input "35.000" at bounding box center [823, 228] width 102 height 19
type input "3"
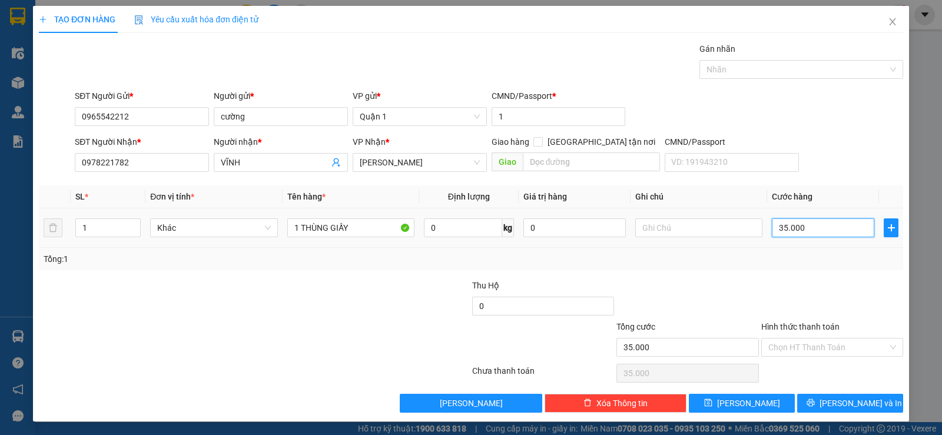
type input "3"
type input "30"
type input "30.000"
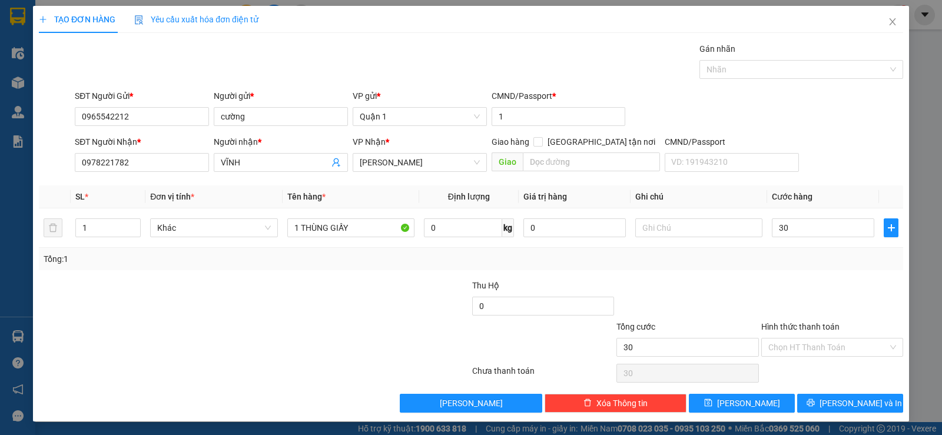
type input "30.000"
click at [772, 292] on div at bounding box center [832, 299] width 144 height 41
click at [830, 403] on button "Lưu và In" at bounding box center [850, 403] width 106 height 19
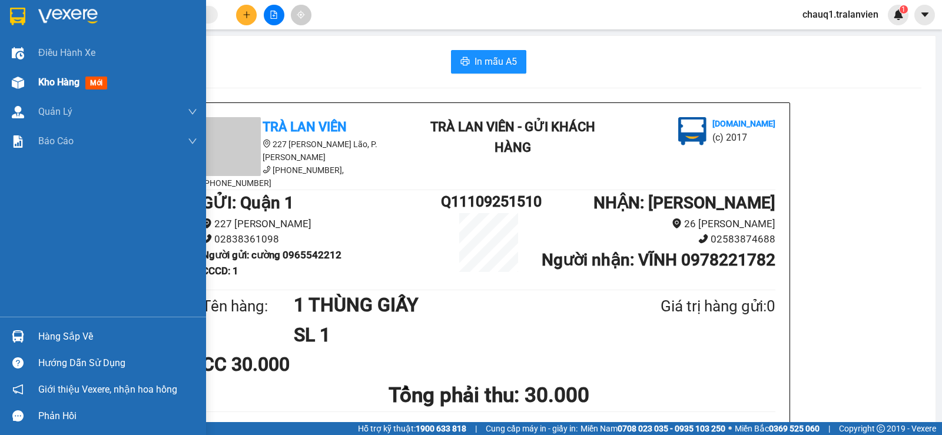
click at [55, 83] on span "Kho hàng" at bounding box center [58, 82] width 41 height 11
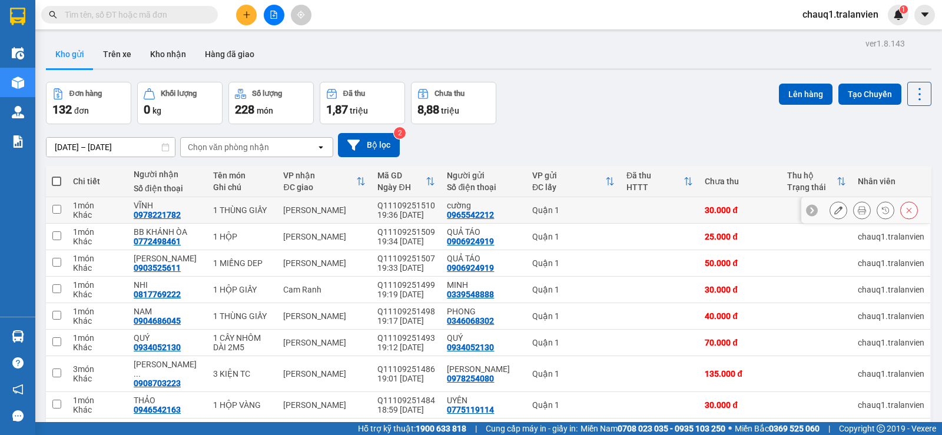
click at [830, 208] on button at bounding box center [838, 210] width 16 height 21
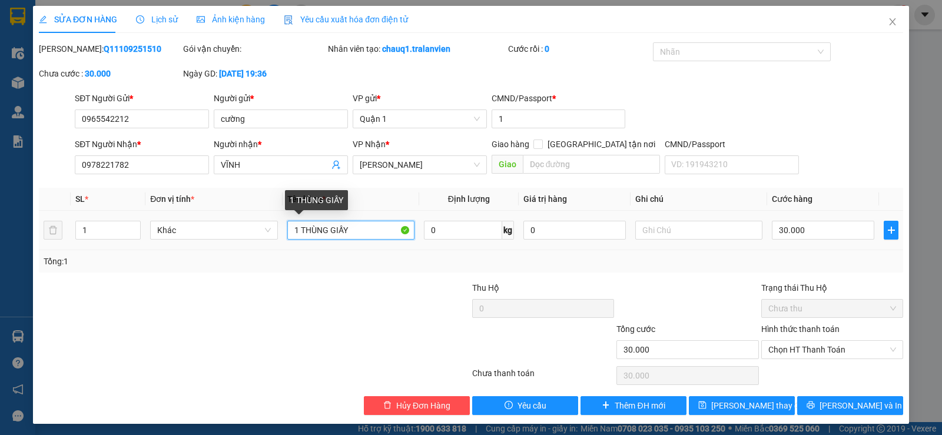
click at [352, 230] on input "1 THÙNG GIẤY" at bounding box center [350, 230] width 127 height 19
type input "1 CỤC THÙNG VÀNG"
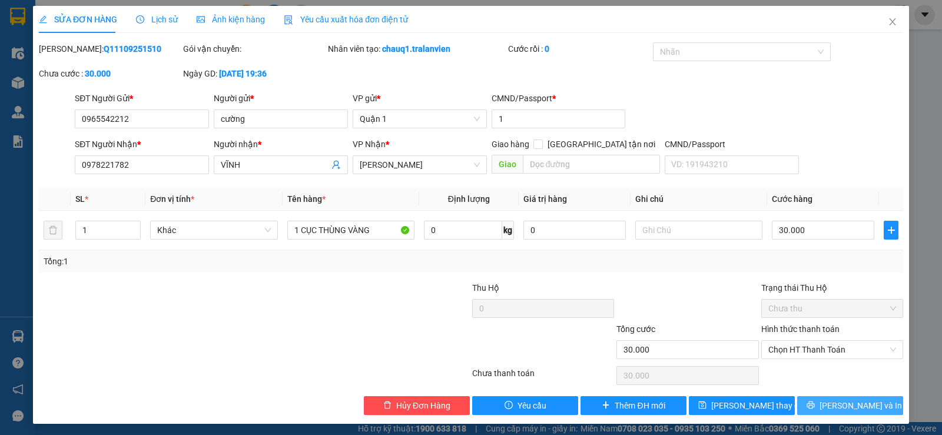
click at [882, 406] on button "Lưu và In" at bounding box center [850, 405] width 106 height 19
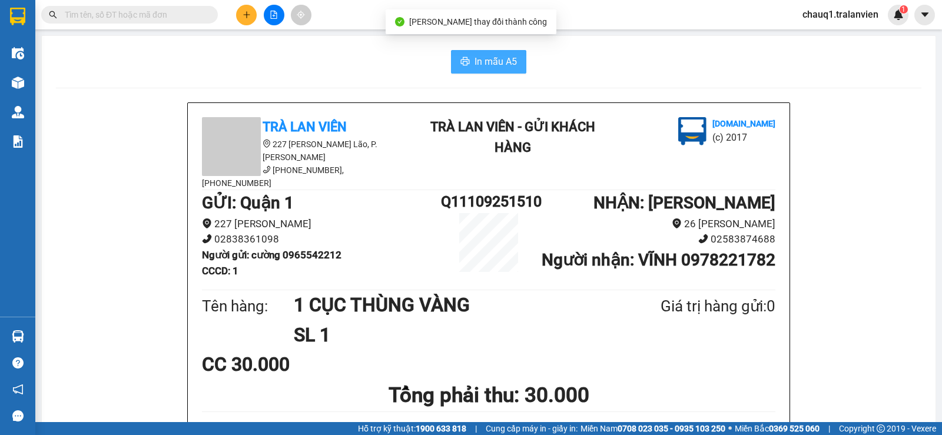
click at [484, 57] on span "In mẫu A5" at bounding box center [496, 61] width 42 height 15
click at [376, 168] on div "Trà Lan Viên 227 Phạm Ngũ Lão, P. Phạm Ngũ Lão (058) 3528 079, 093 372 7474" at bounding box center [308, 153] width 217 height 72
